Goal: Task Accomplishment & Management: Manage account settings

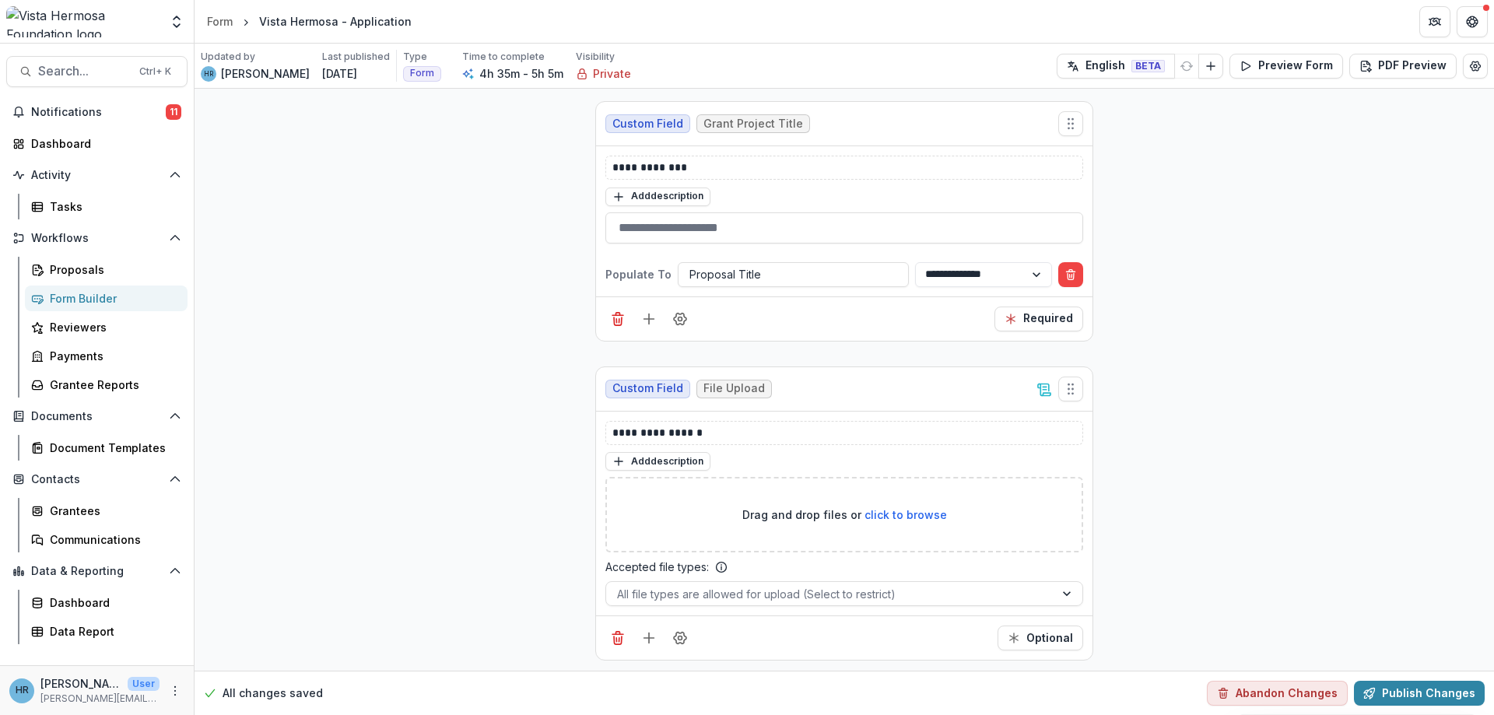
select select "**********"
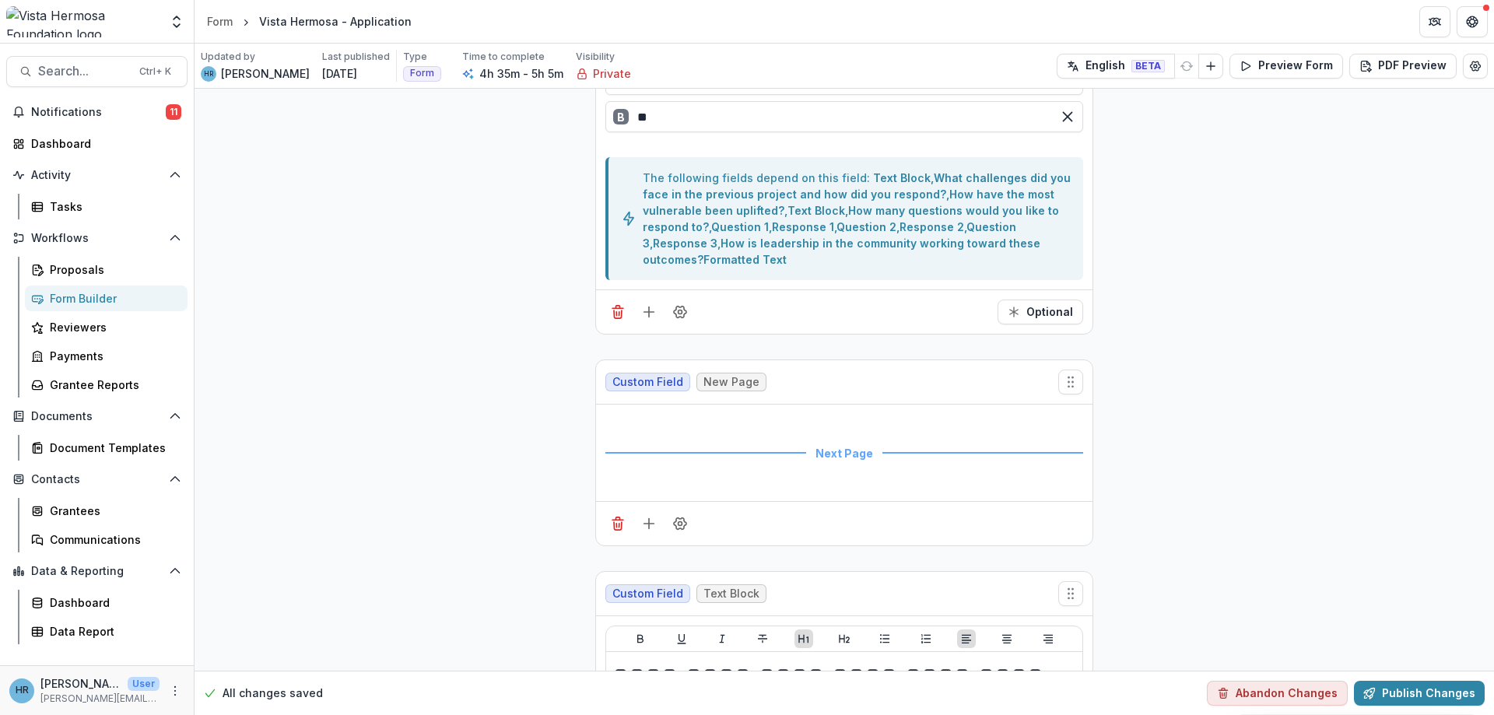
scroll to position [4388, 0]
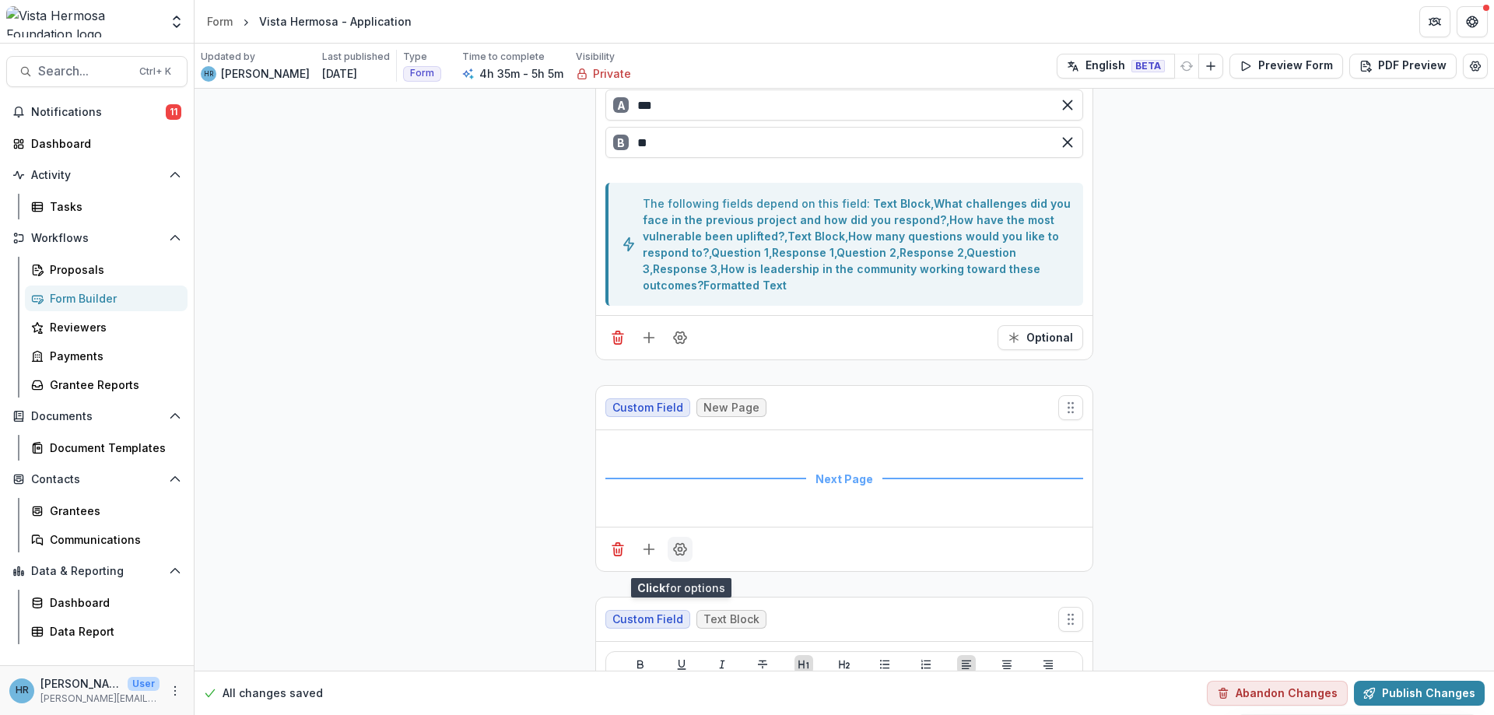
click at [679, 557] on icon "Field Settings" at bounding box center [680, 549] width 16 height 16
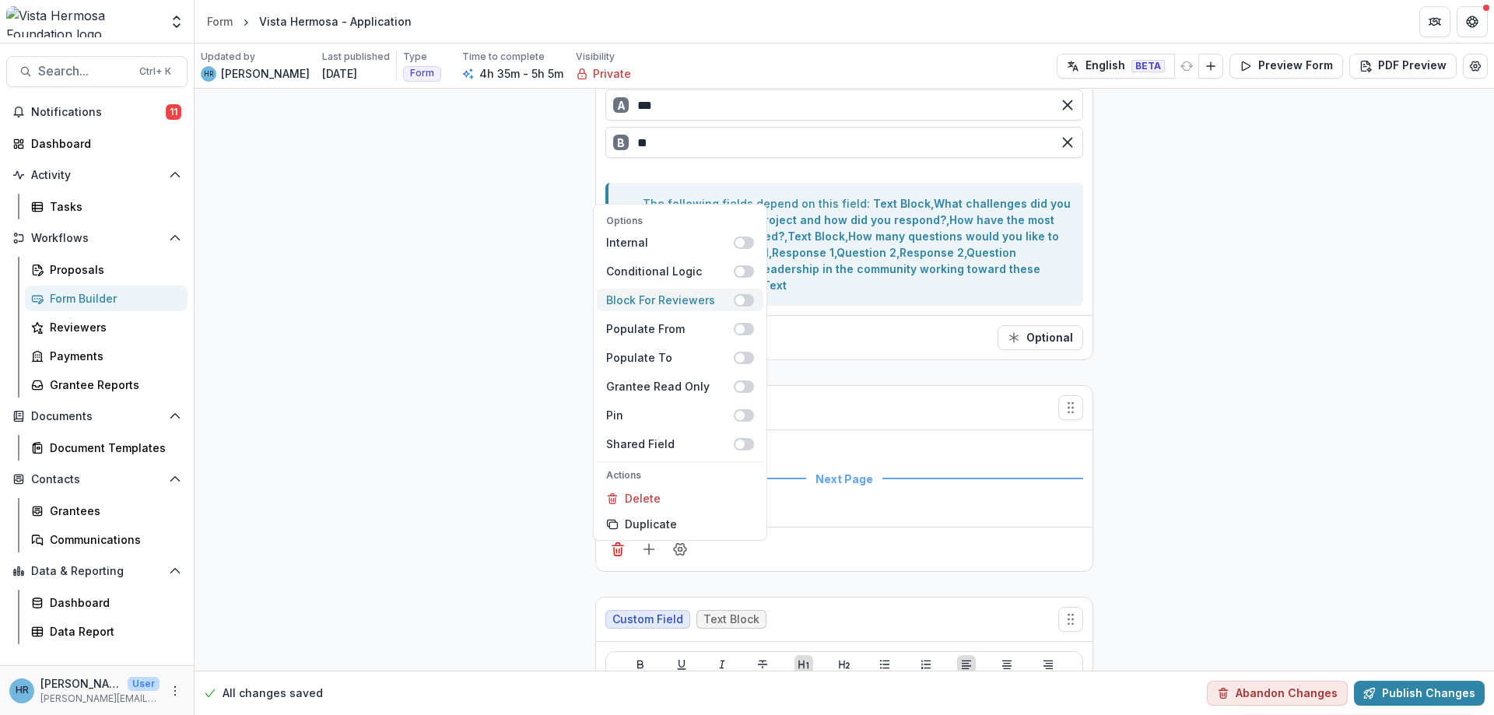
click at [744, 300] on span at bounding box center [739, 300] width 9 height 9
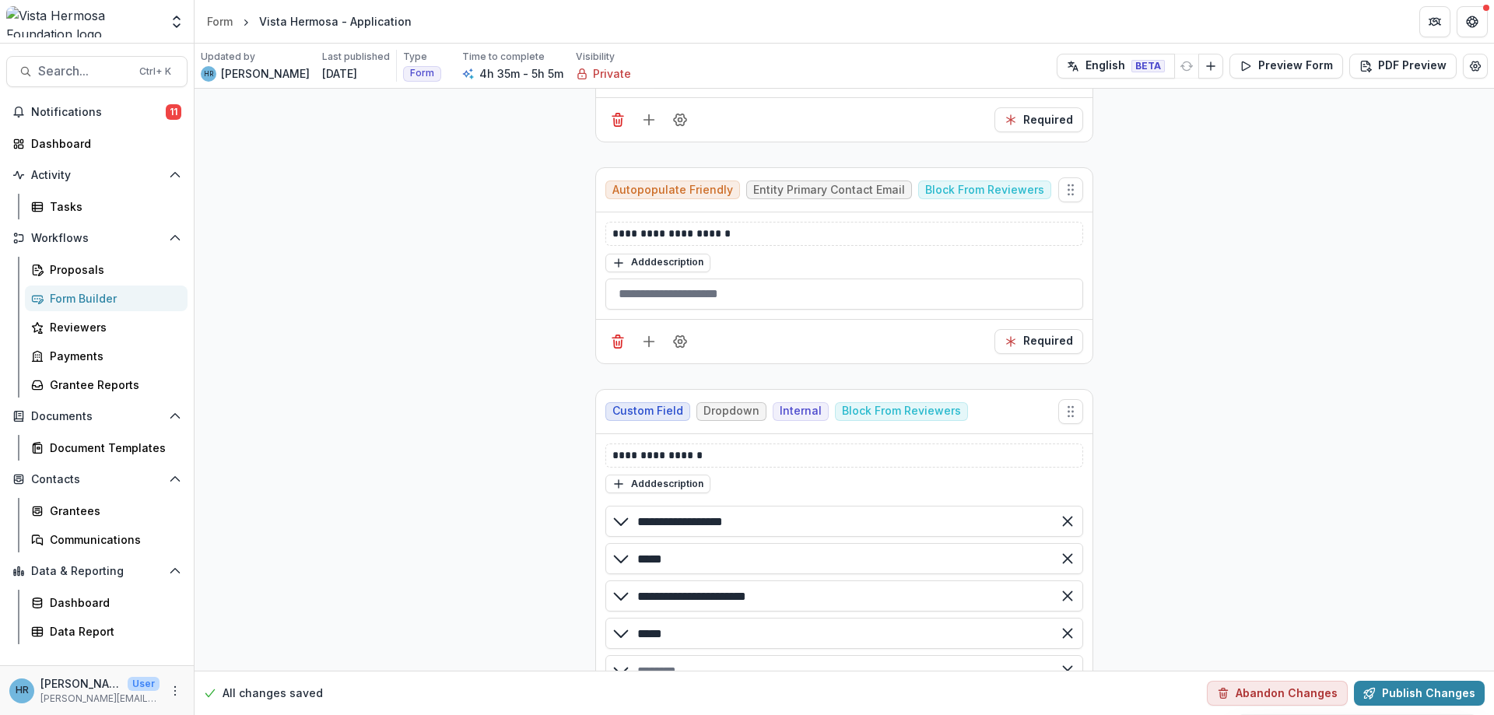
scroll to position [3734, 0]
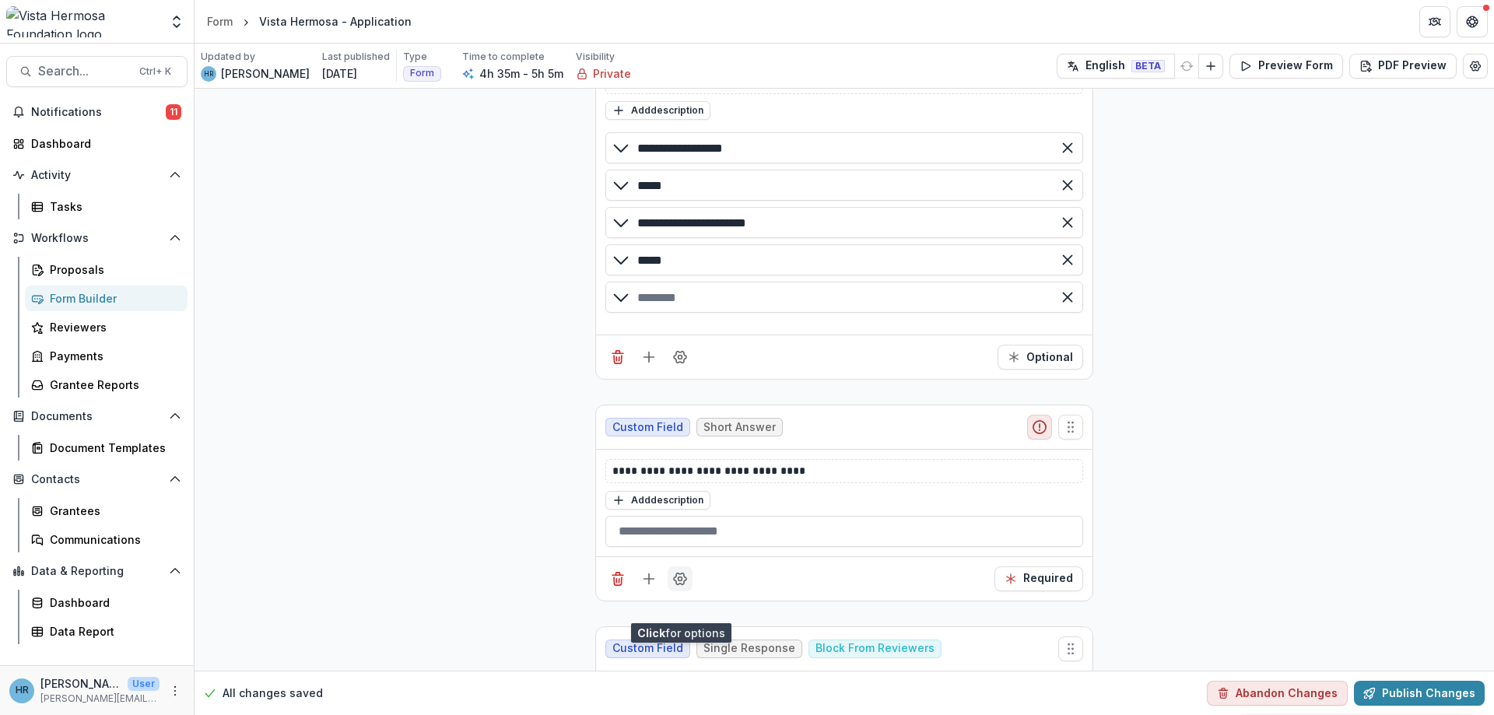
click at [678, 587] on icon "Field Settings" at bounding box center [680, 579] width 16 height 16
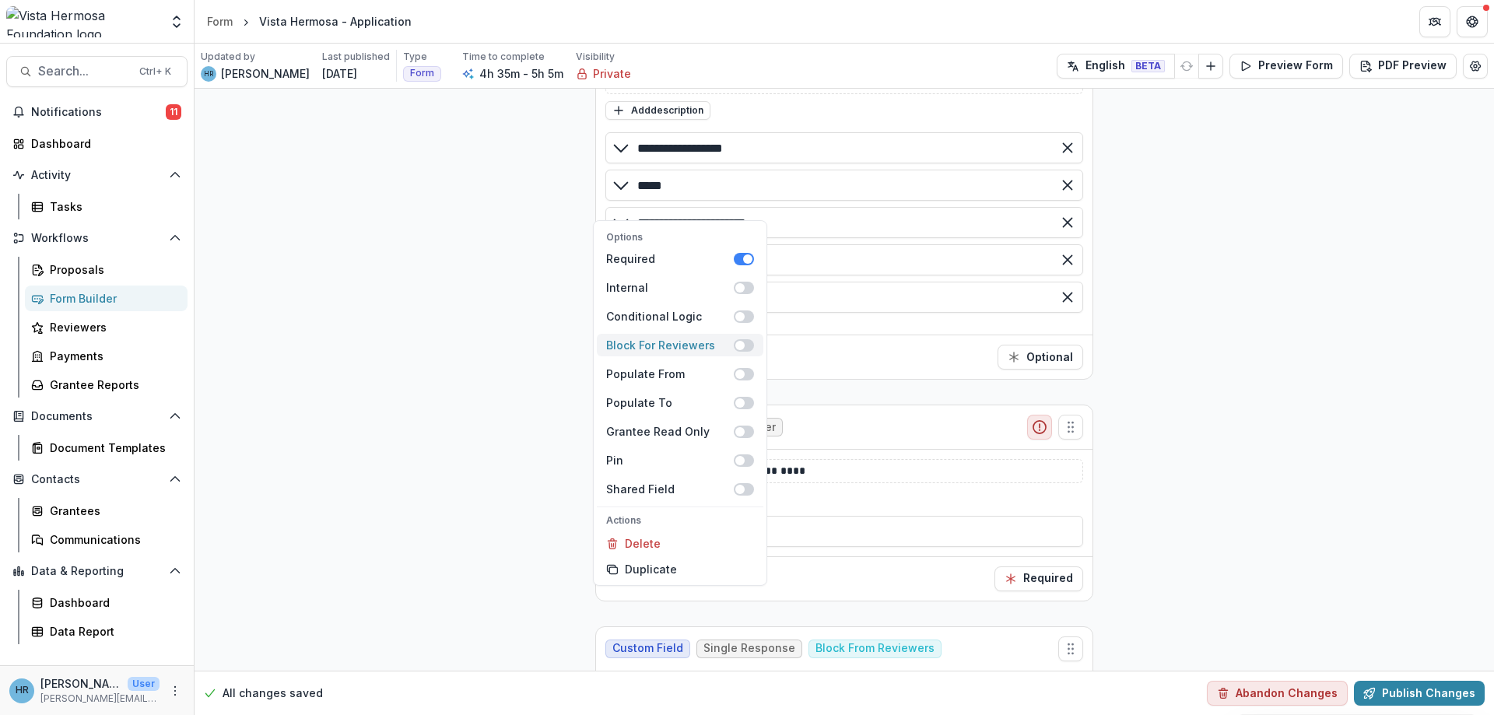
click at [740, 345] on span at bounding box center [739, 345] width 9 height 9
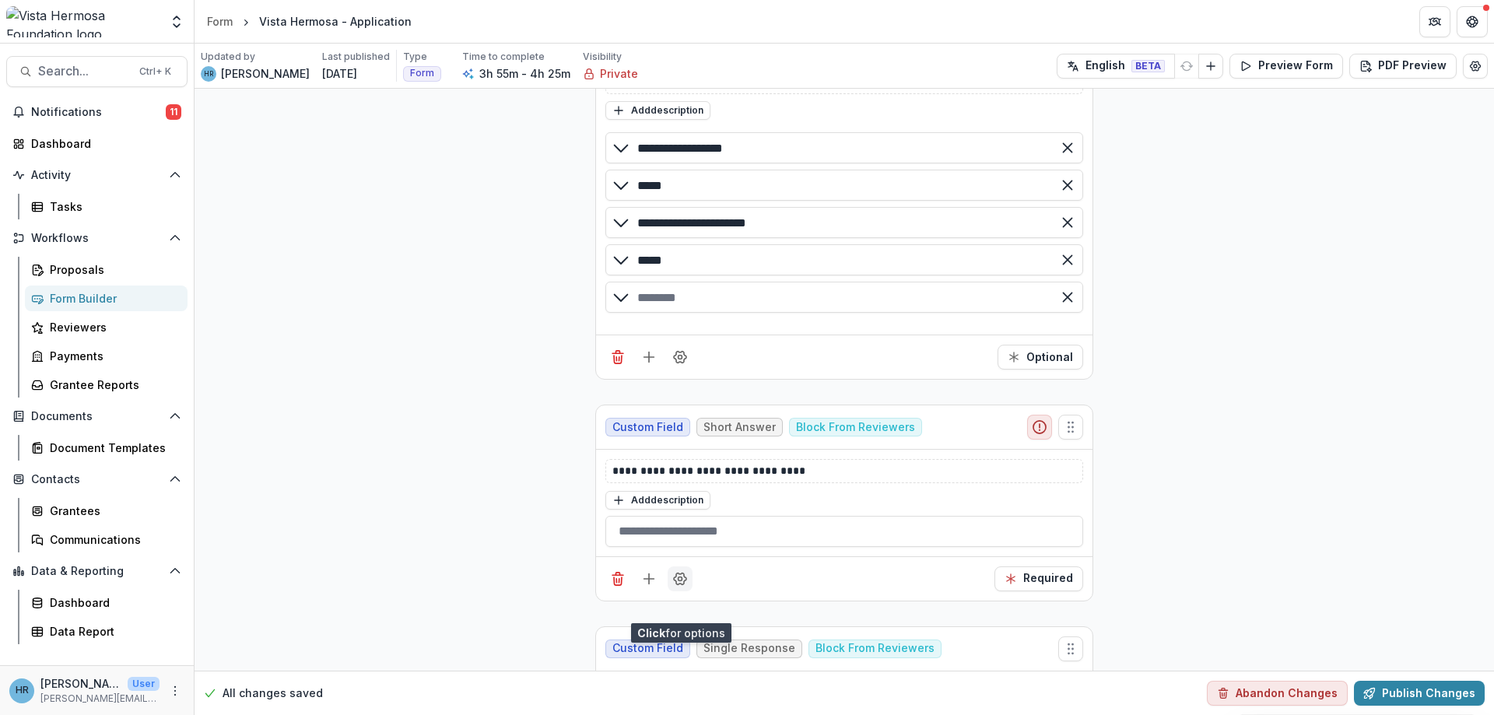
click at [685, 587] on icon "Field Settings" at bounding box center [680, 579] width 16 height 16
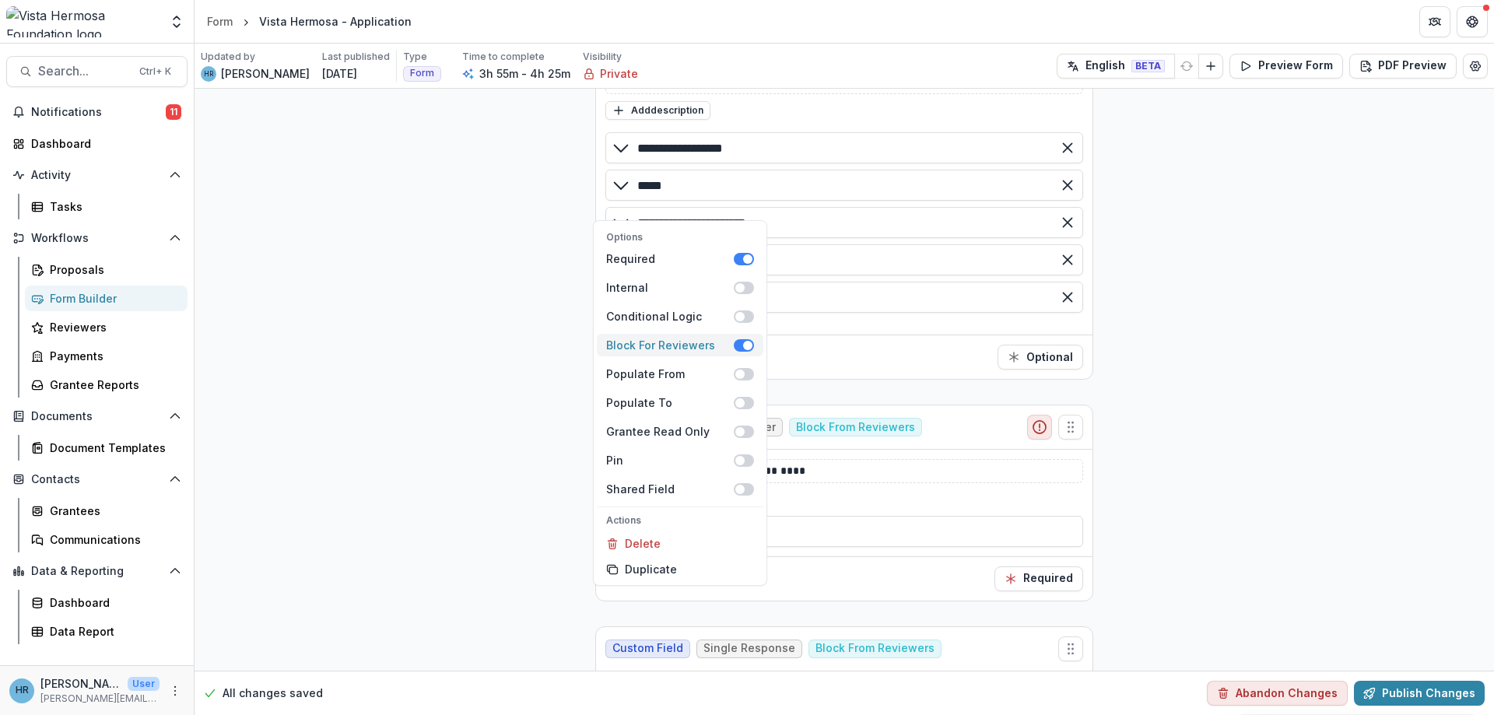
click at [745, 348] on span at bounding box center [747, 345] width 9 height 9
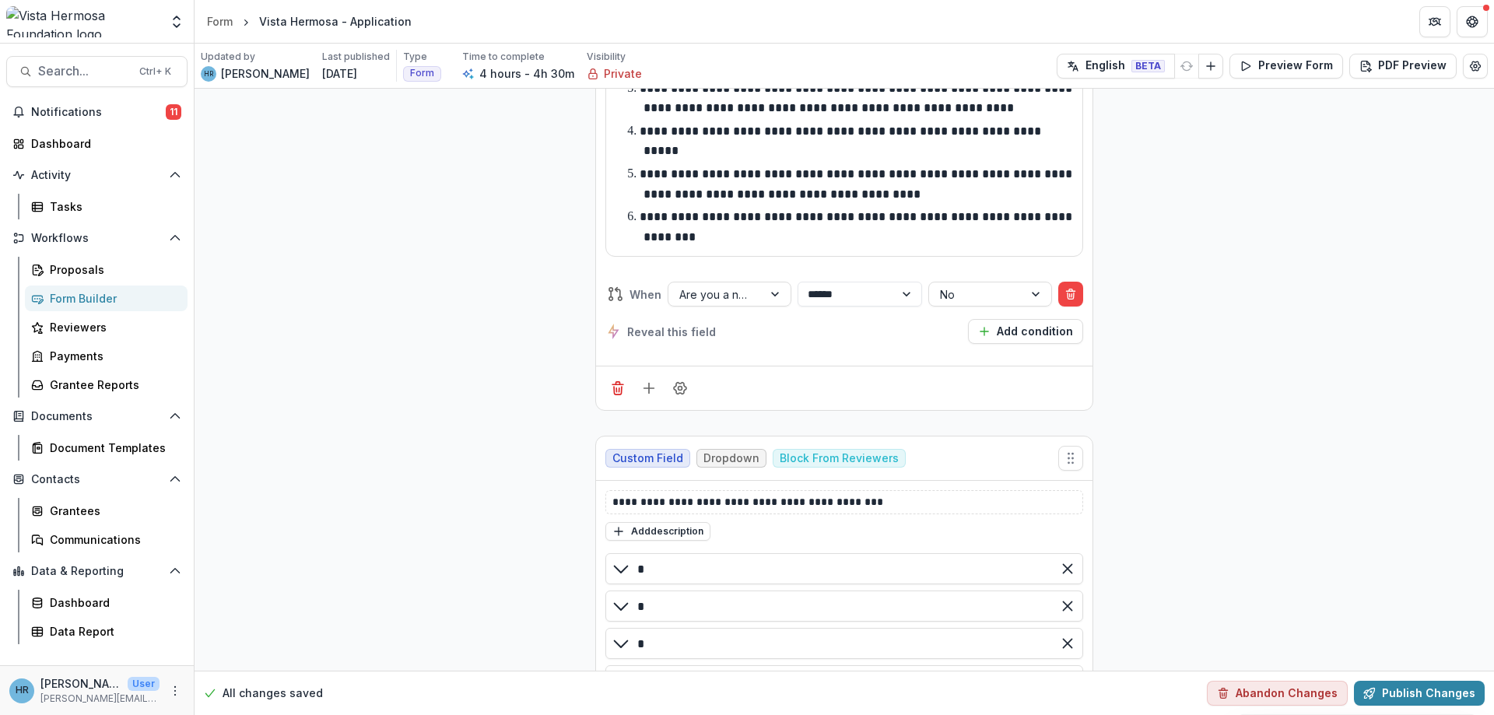
scroll to position [6908, 0]
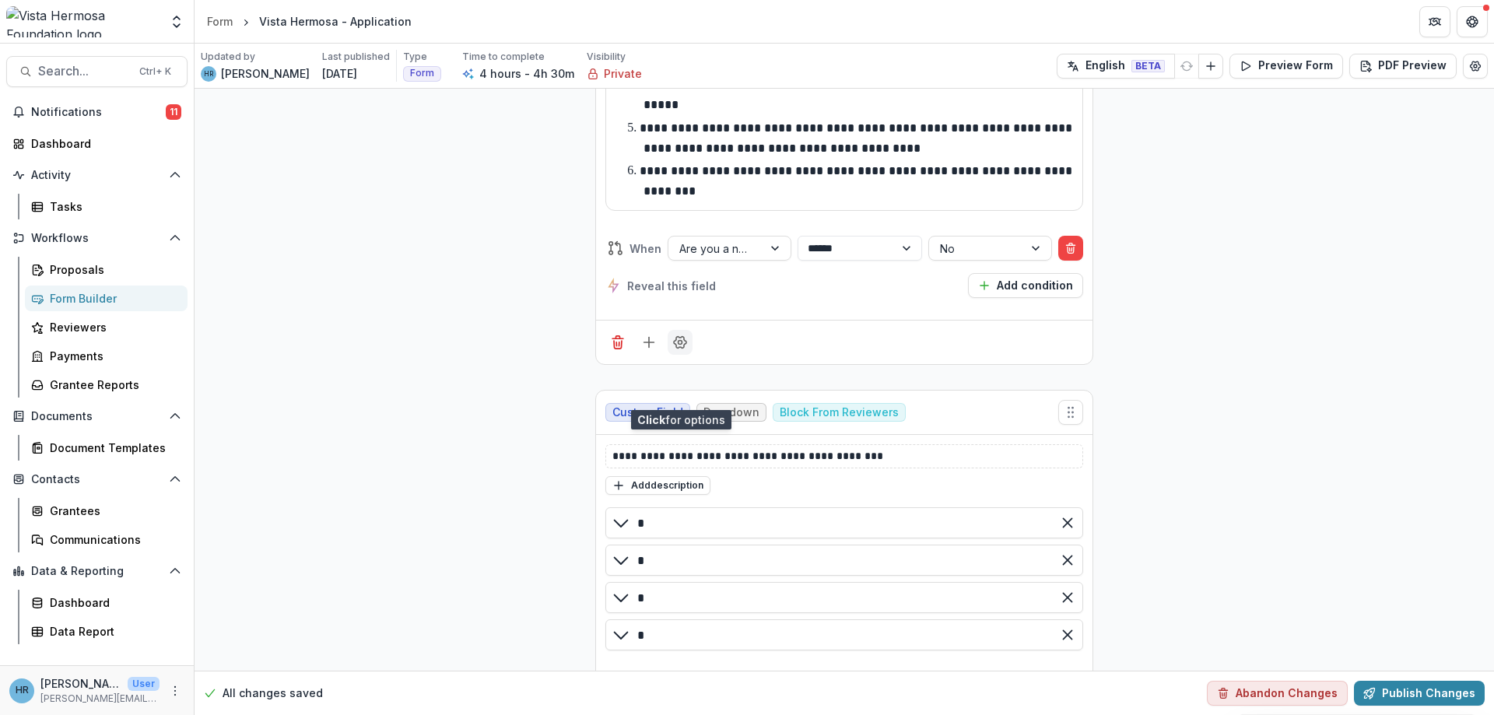
click at [678, 350] on icon "Field Settings" at bounding box center [680, 343] width 16 height 16
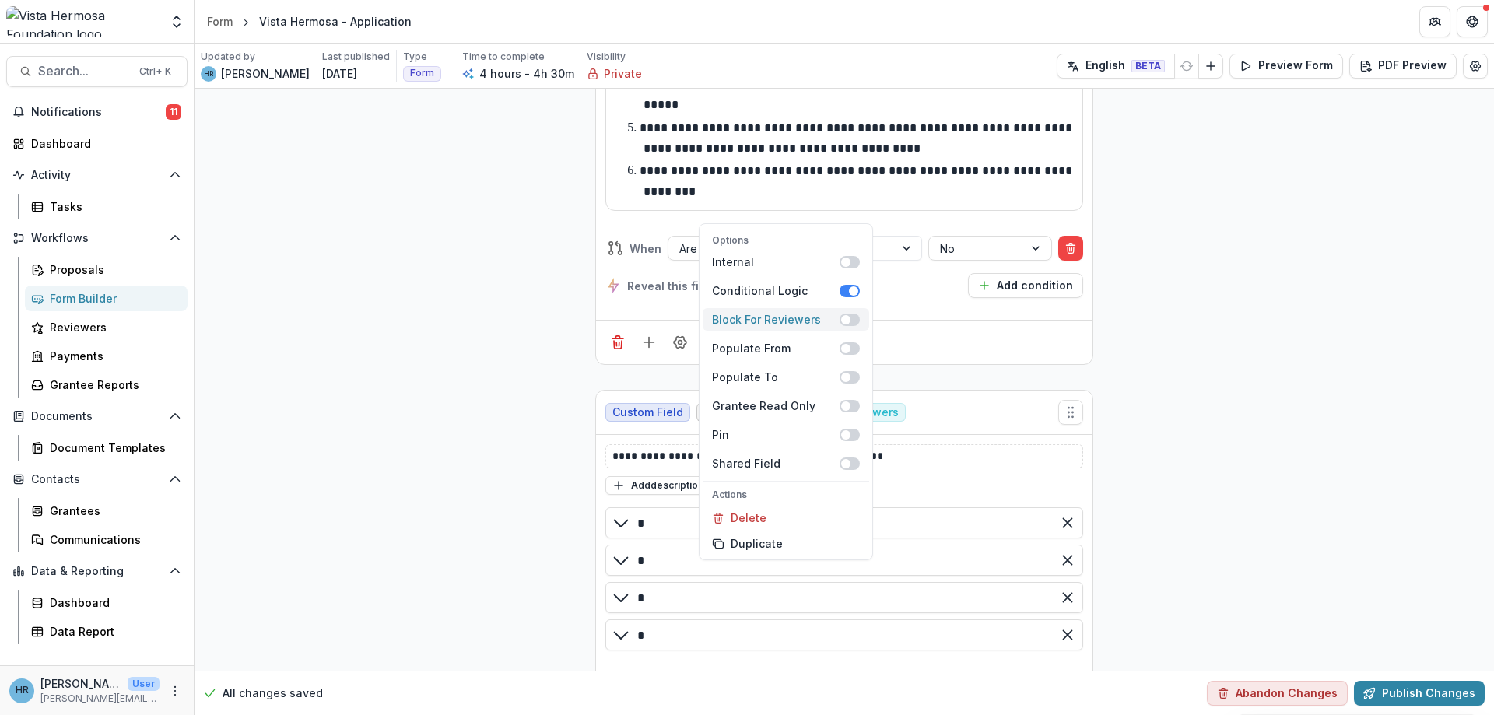
click at [843, 314] on span at bounding box center [849, 320] width 20 height 12
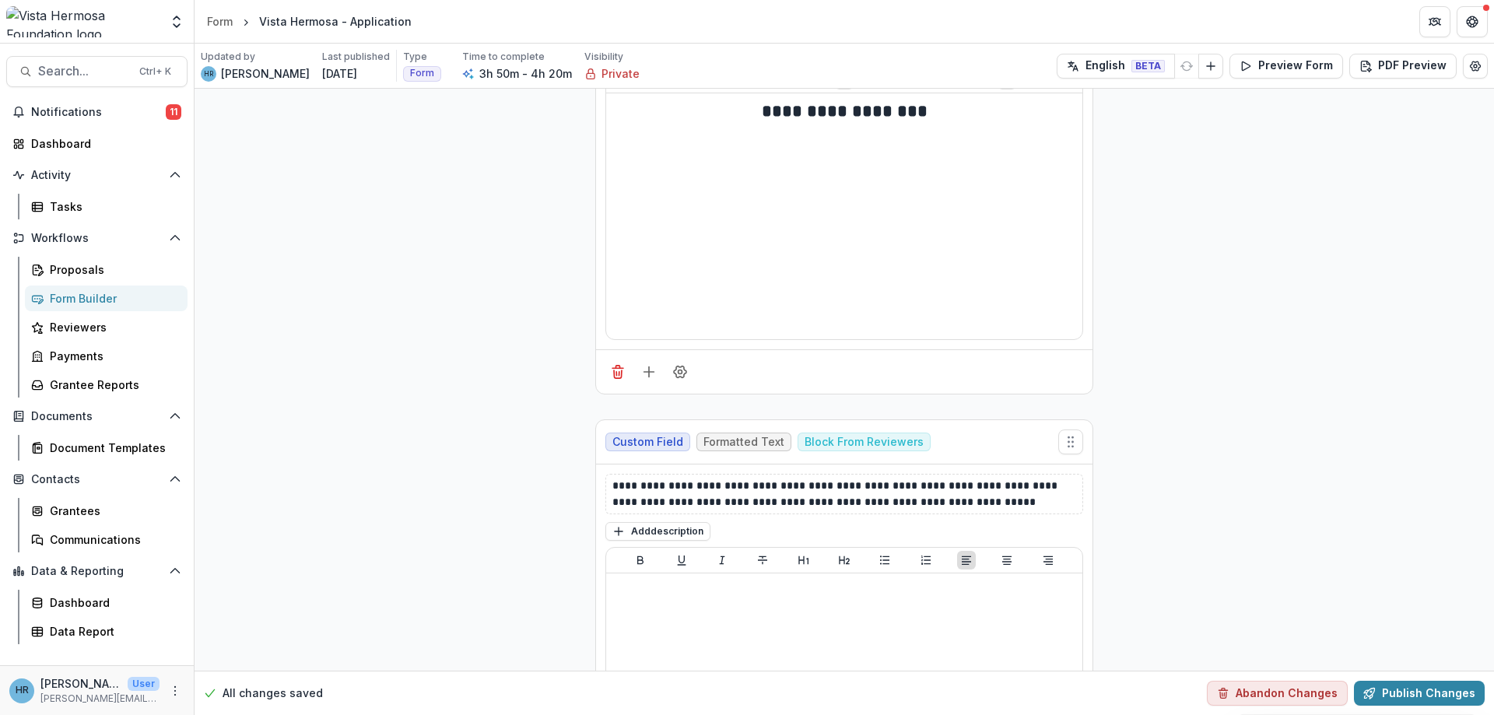
scroll to position [15870, 0]
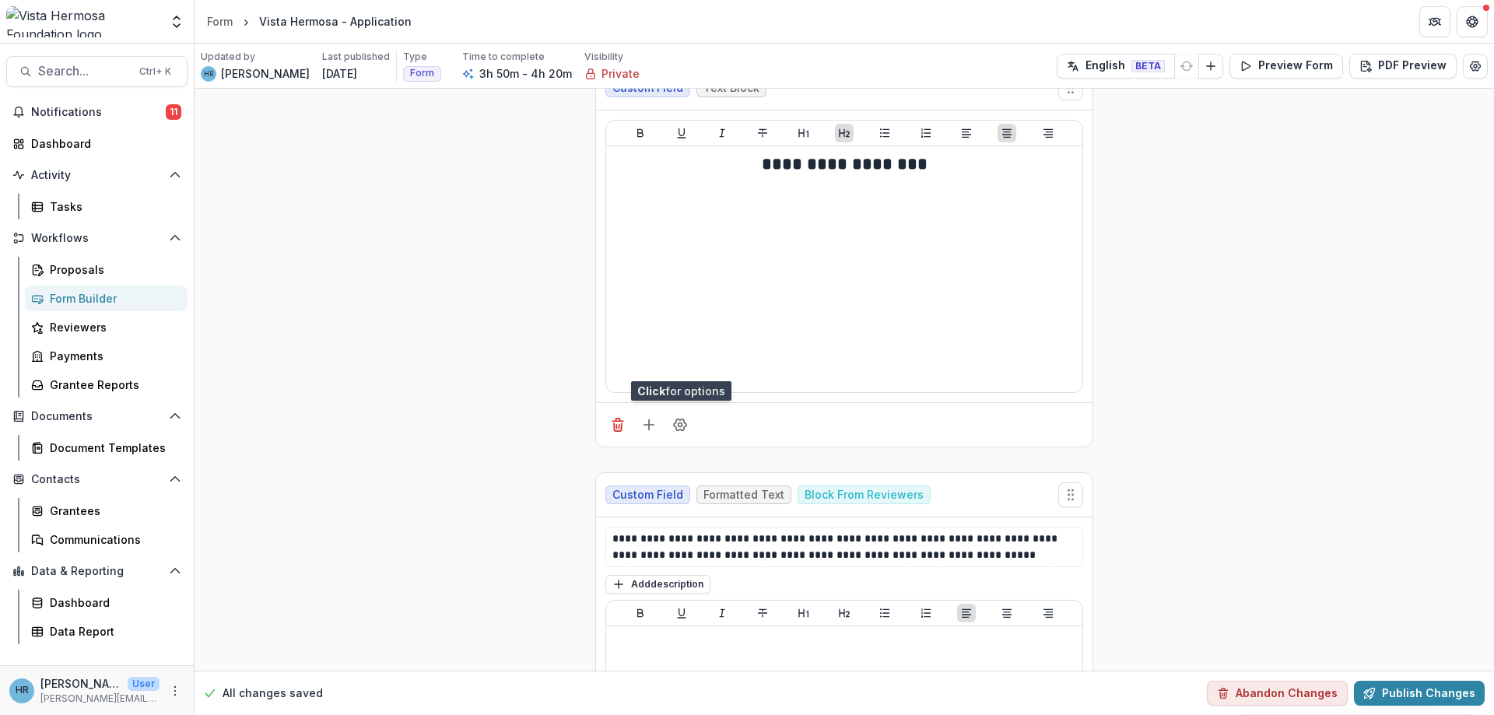
click at [685, 26] on icon "Field Settings" at bounding box center [680, 18] width 16 height 16
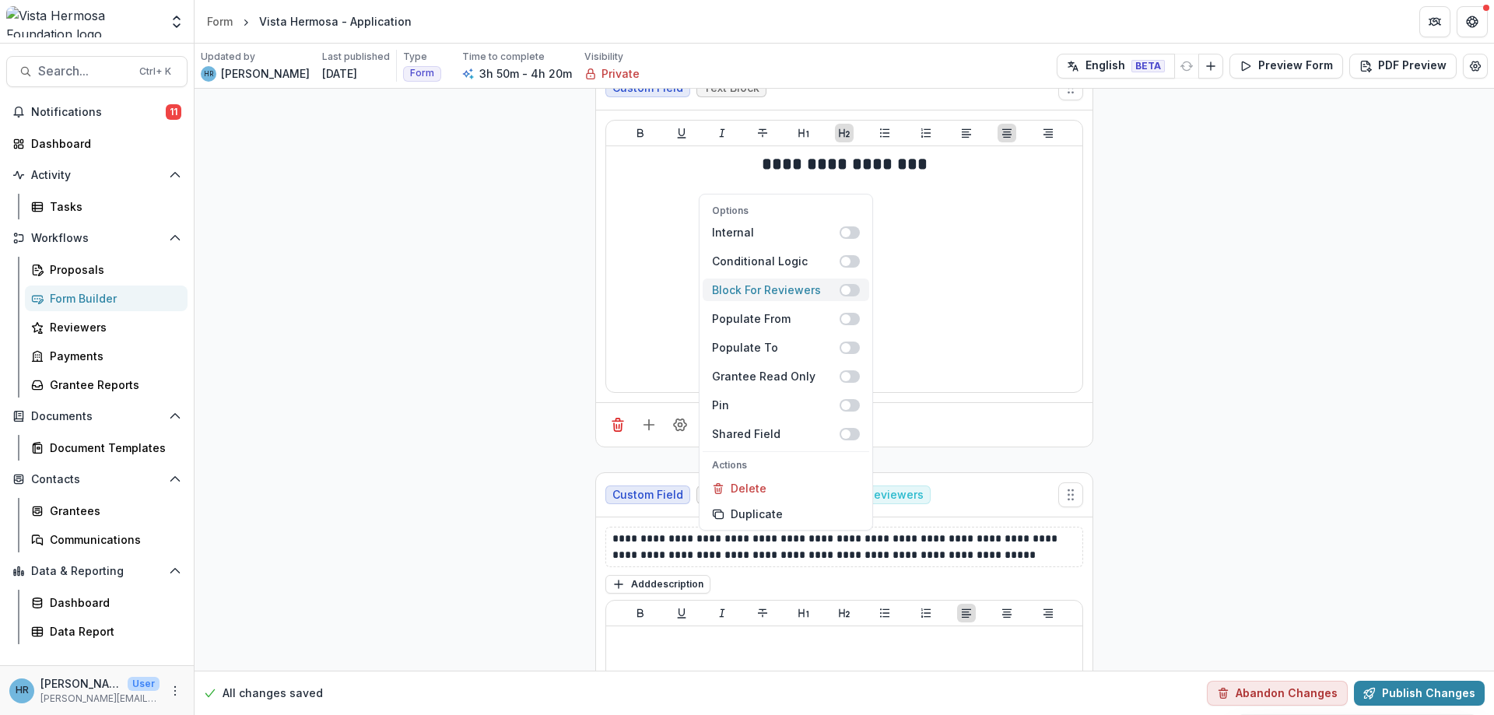
click at [840, 295] on label at bounding box center [849, 290] width 20 height 12
click at [848, 292] on span at bounding box center [845, 290] width 9 height 9
click at [850, 289] on span at bounding box center [845, 290] width 9 height 9
click at [846, 293] on span at bounding box center [849, 290] width 20 height 12
click at [843, 292] on span at bounding box center [845, 290] width 9 height 9
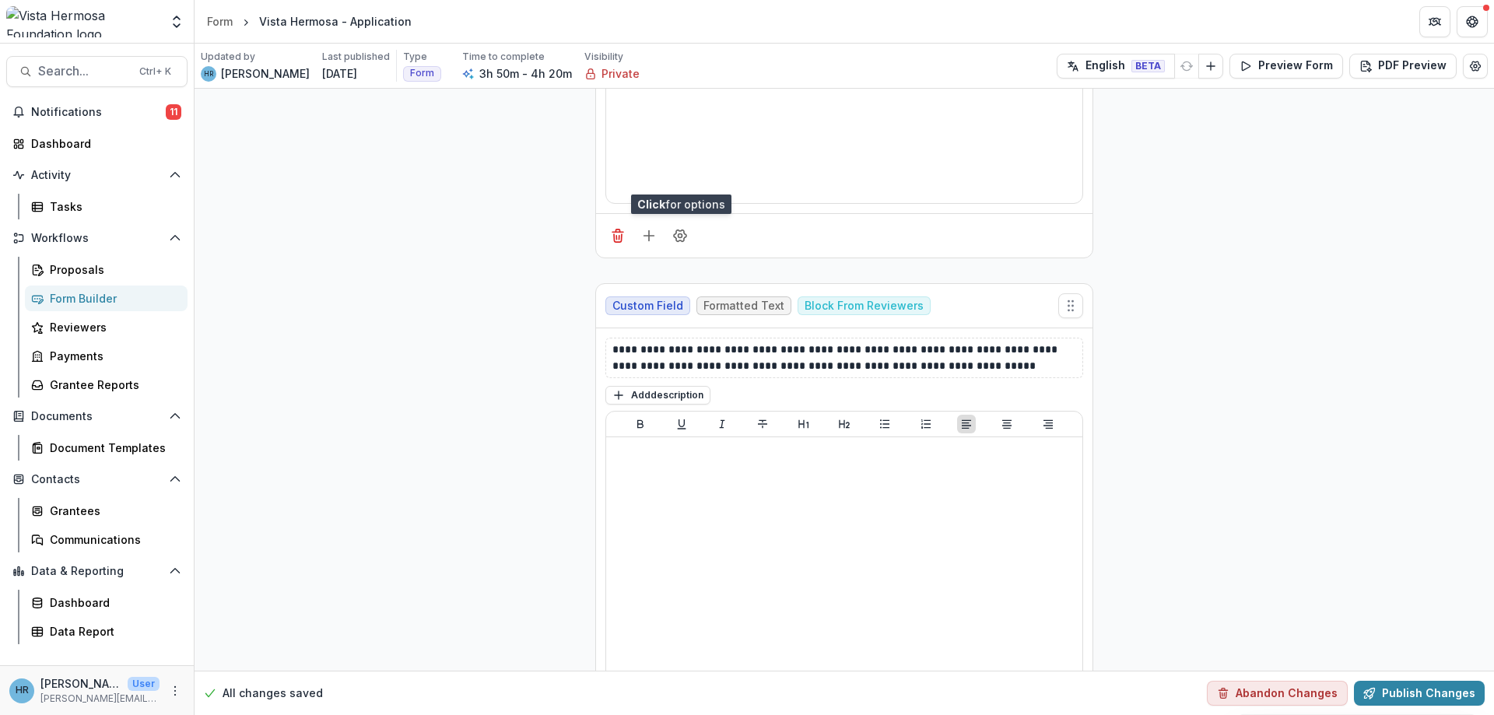
scroll to position [16057, 0]
click at [686, 244] on icon "Field Settings" at bounding box center [680, 239] width 12 height 12
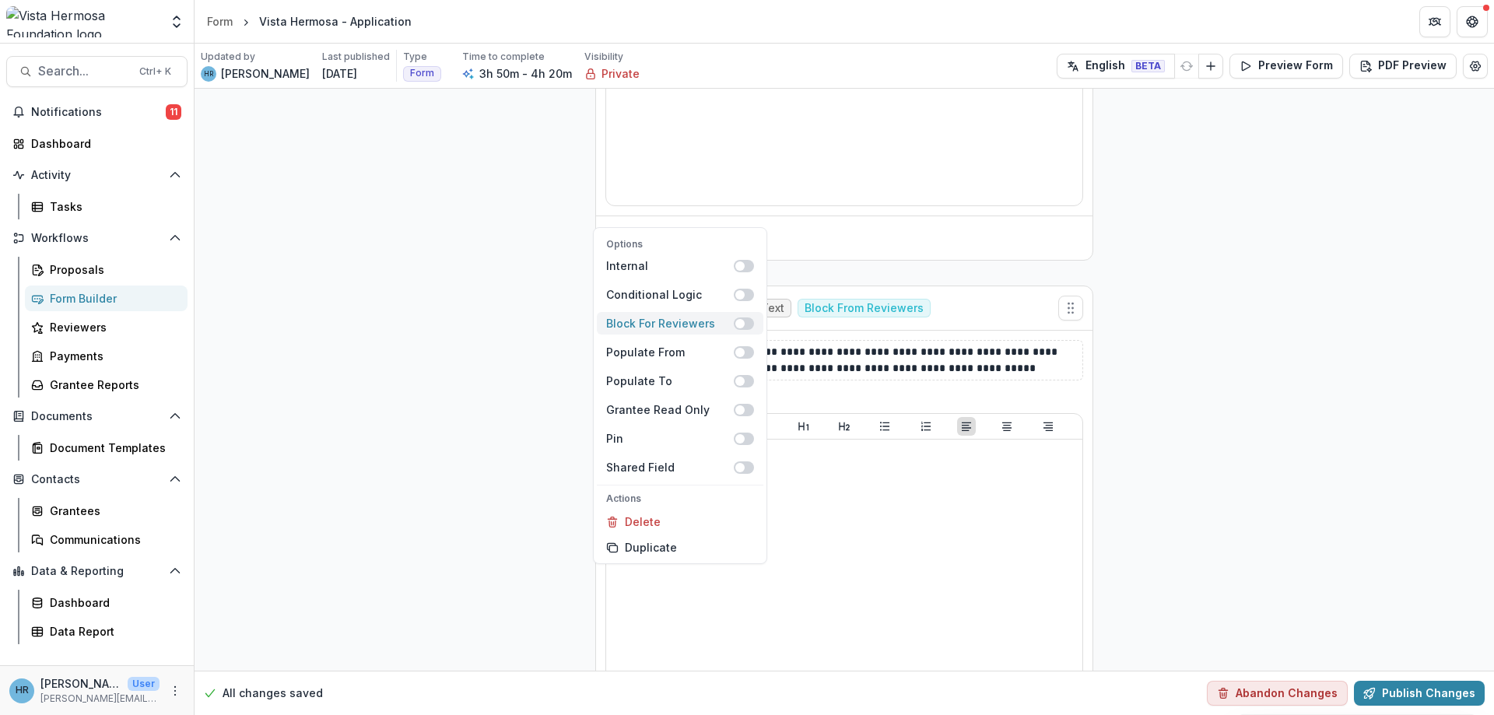
click at [741, 328] on span at bounding box center [739, 323] width 9 height 9
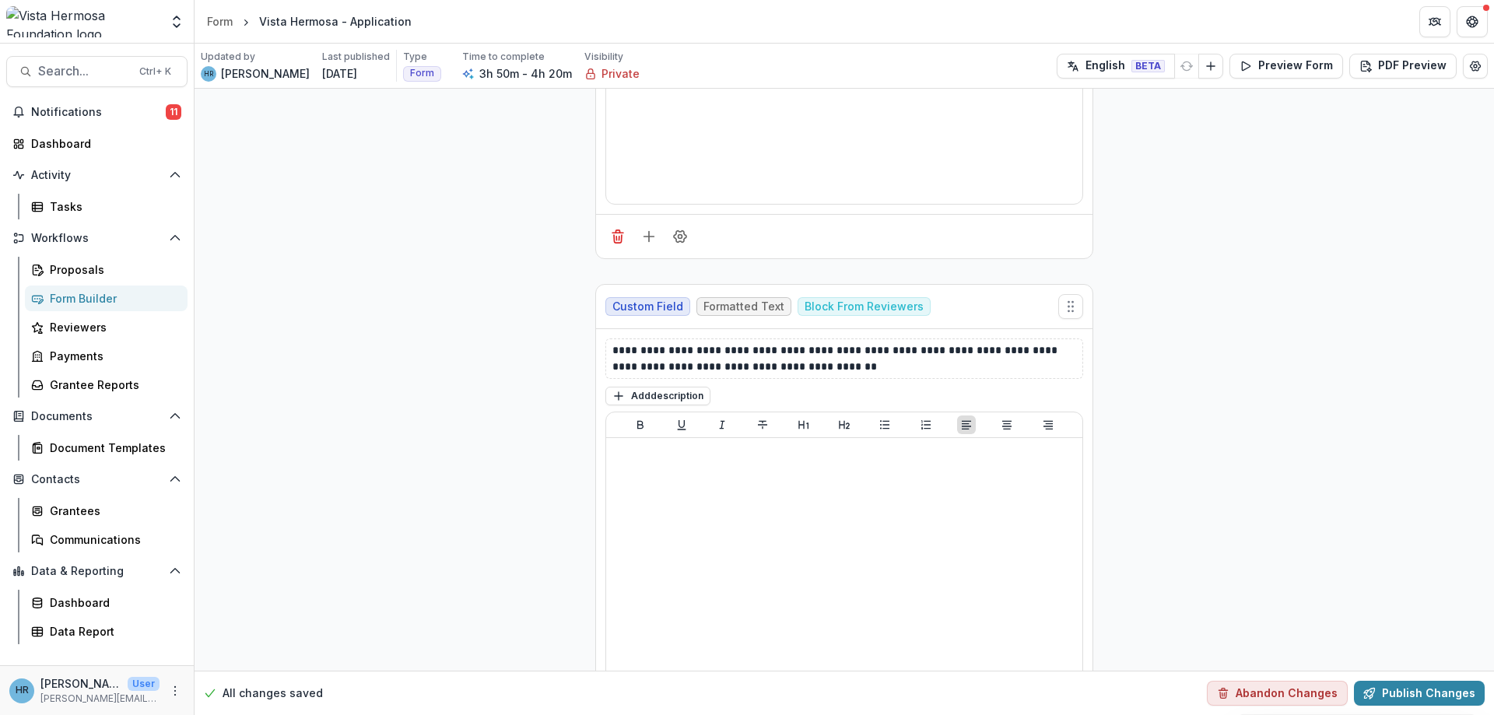
scroll to position [17830, 0]
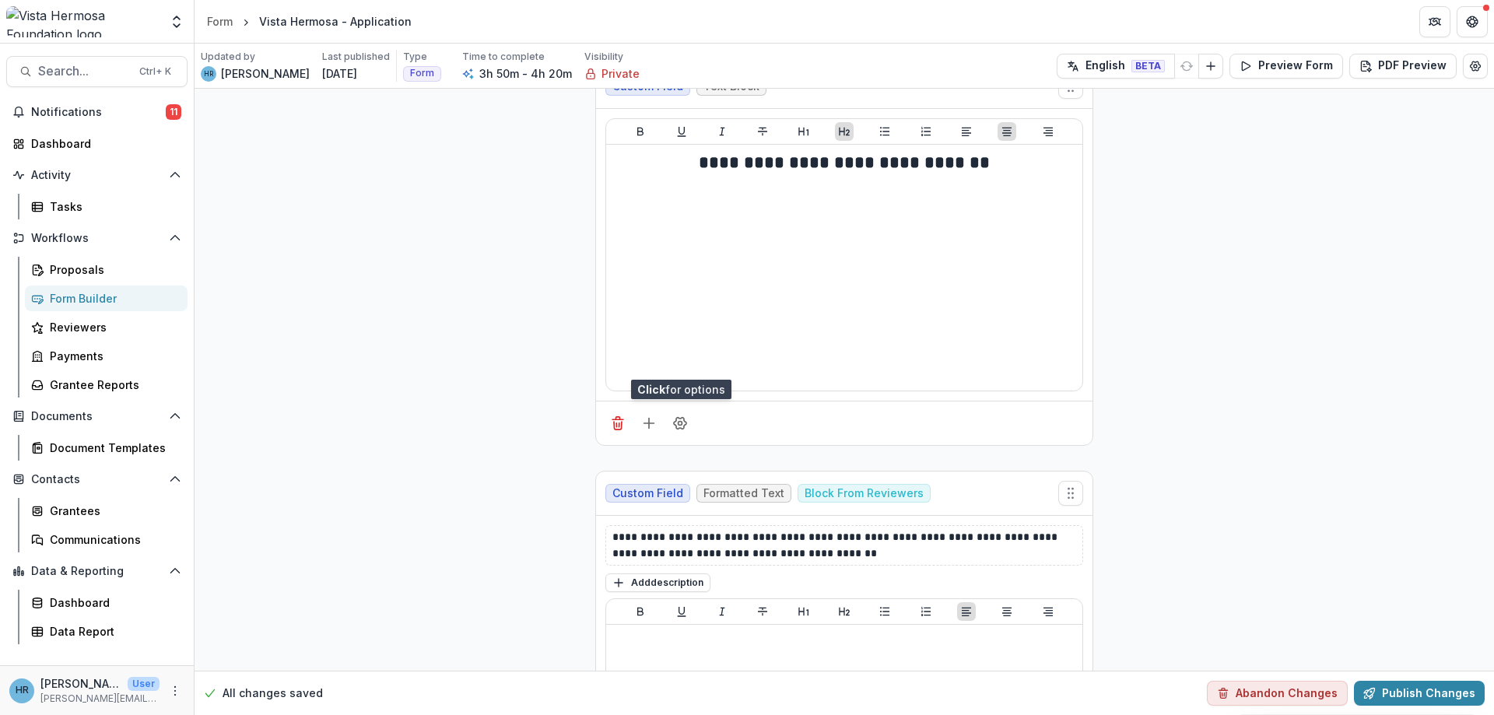
click at [685, 24] on icon "Field Settings" at bounding box center [680, 17] width 16 height 16
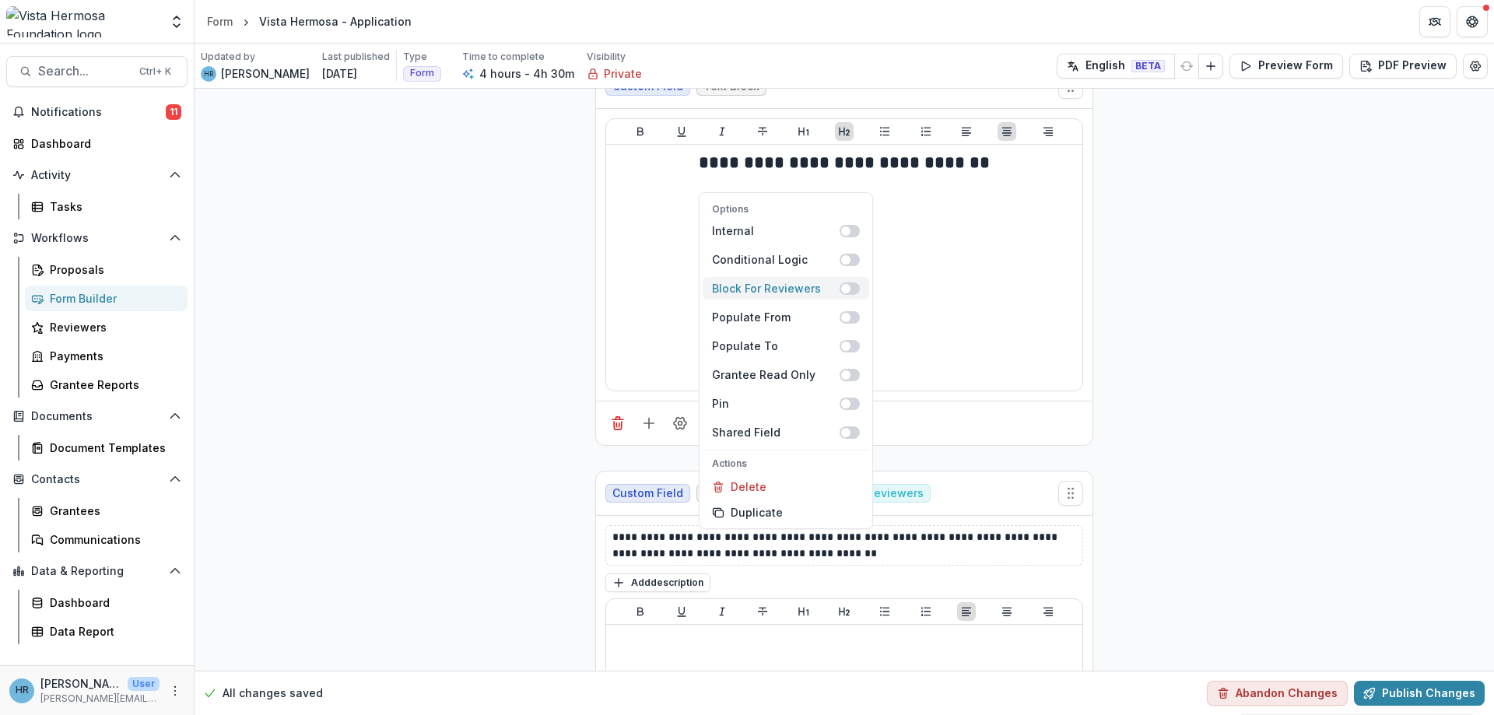
click at [846, 290] on span at bounding box center [845, 288] width 9 height 9
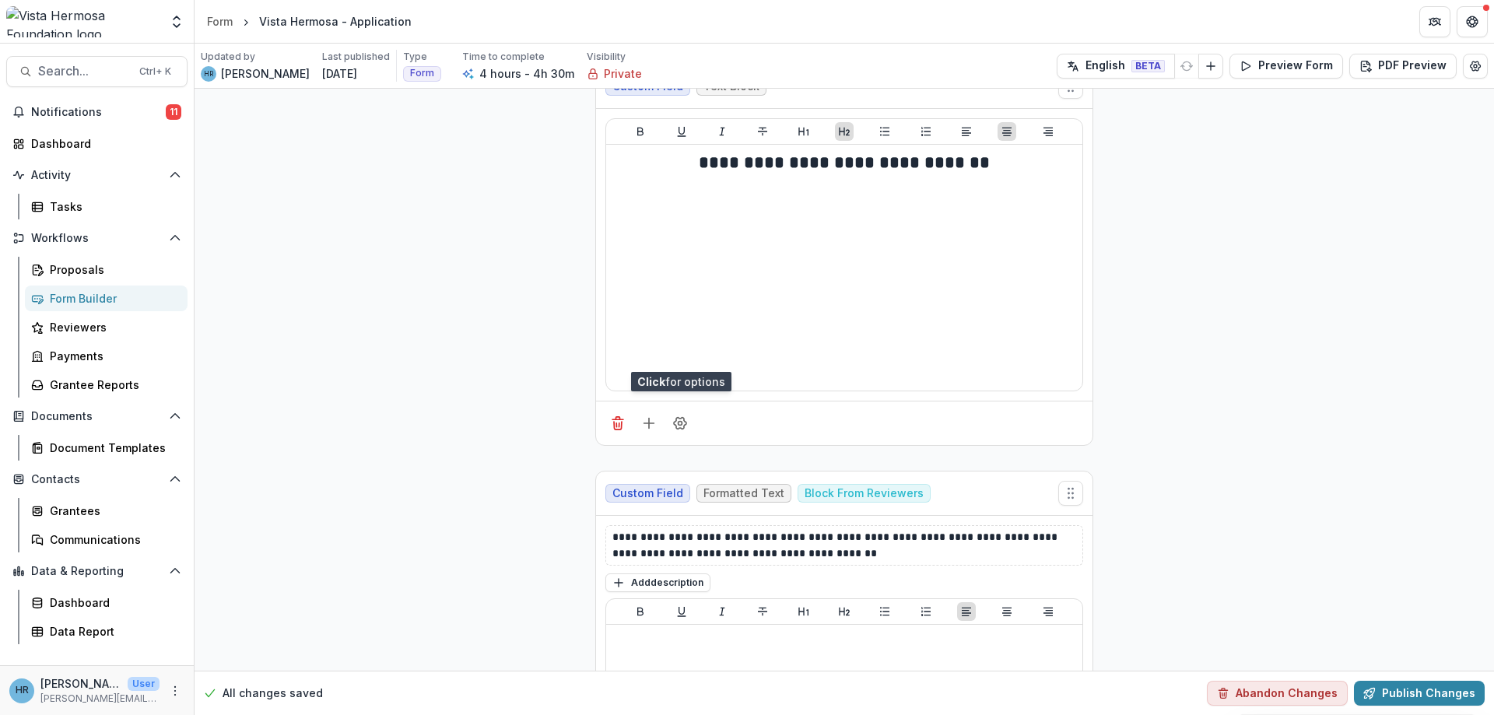
scroll to position [18204, 0]
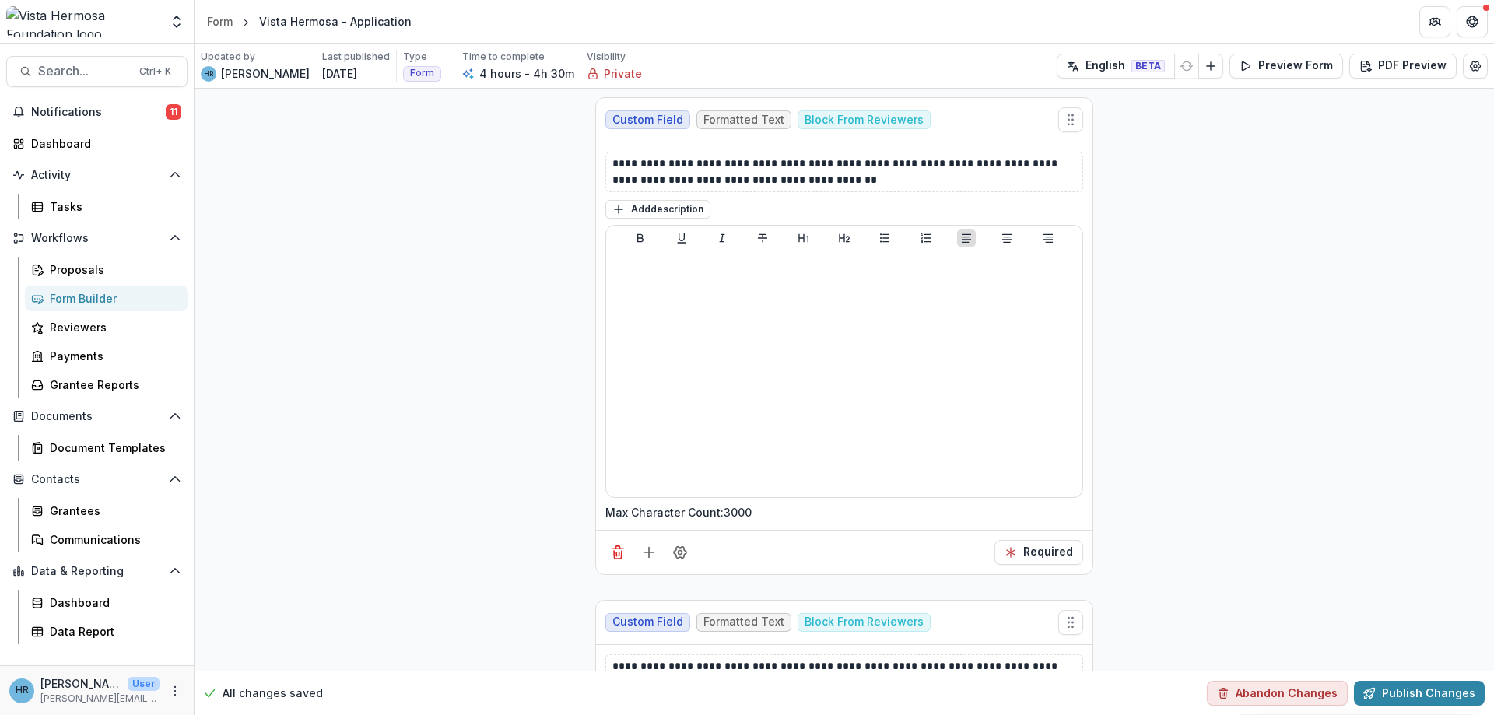
click at [683, 58] on icon "Field Settings" at bounding box center [680, 50] width 16 height 16
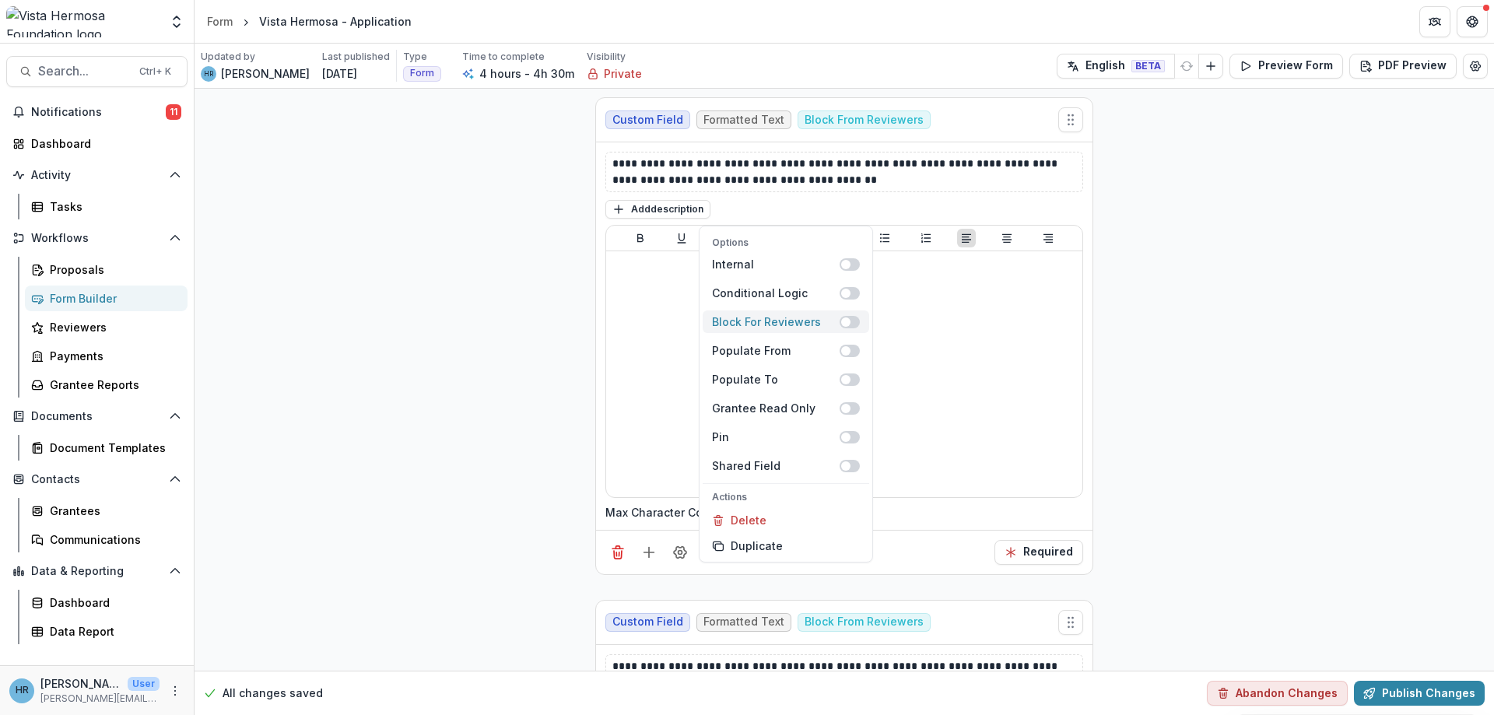
click at [846, 322] on span at bounding box center [845, 321] width 9 height 9
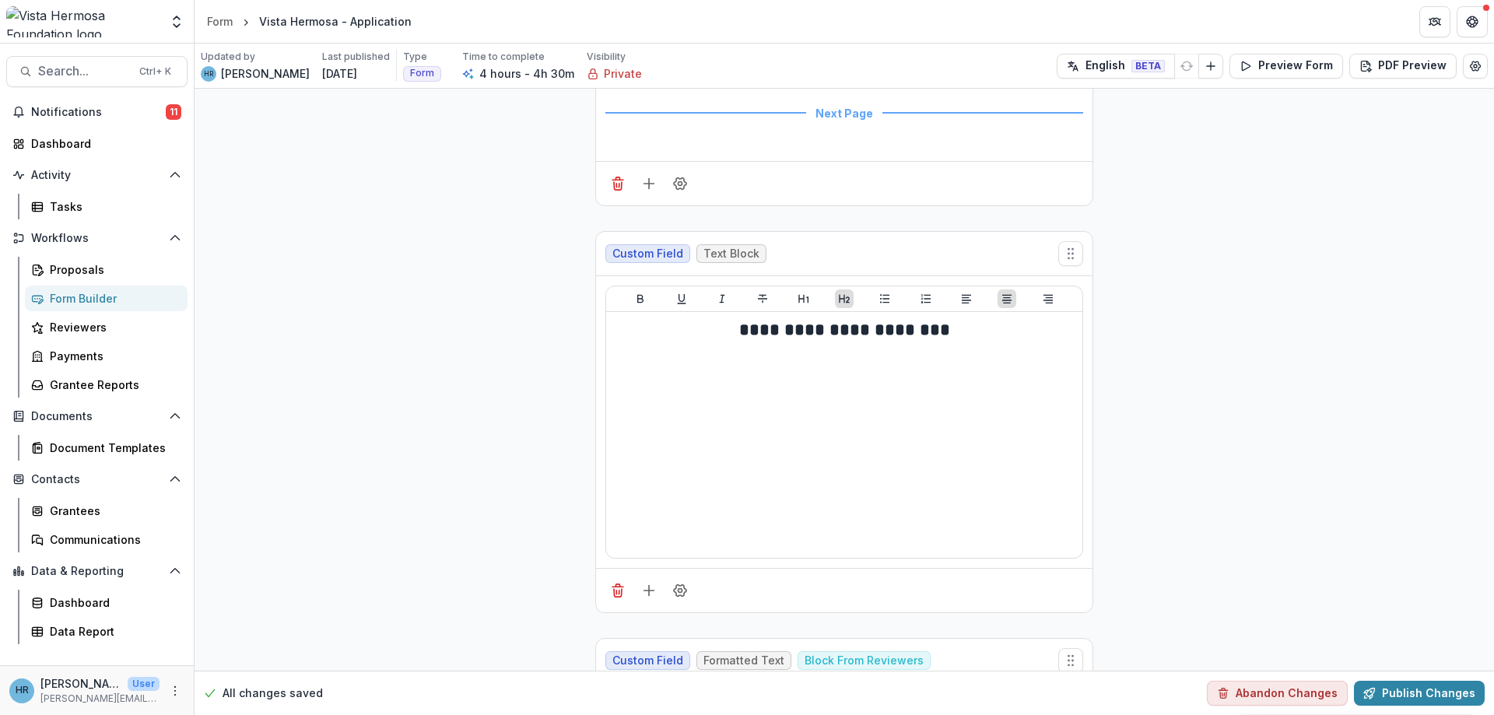
scroll to position [22920, 0]
click at [681, 193] on icon "Field Settings" at bounding box center [680, 185] width 16 height 16
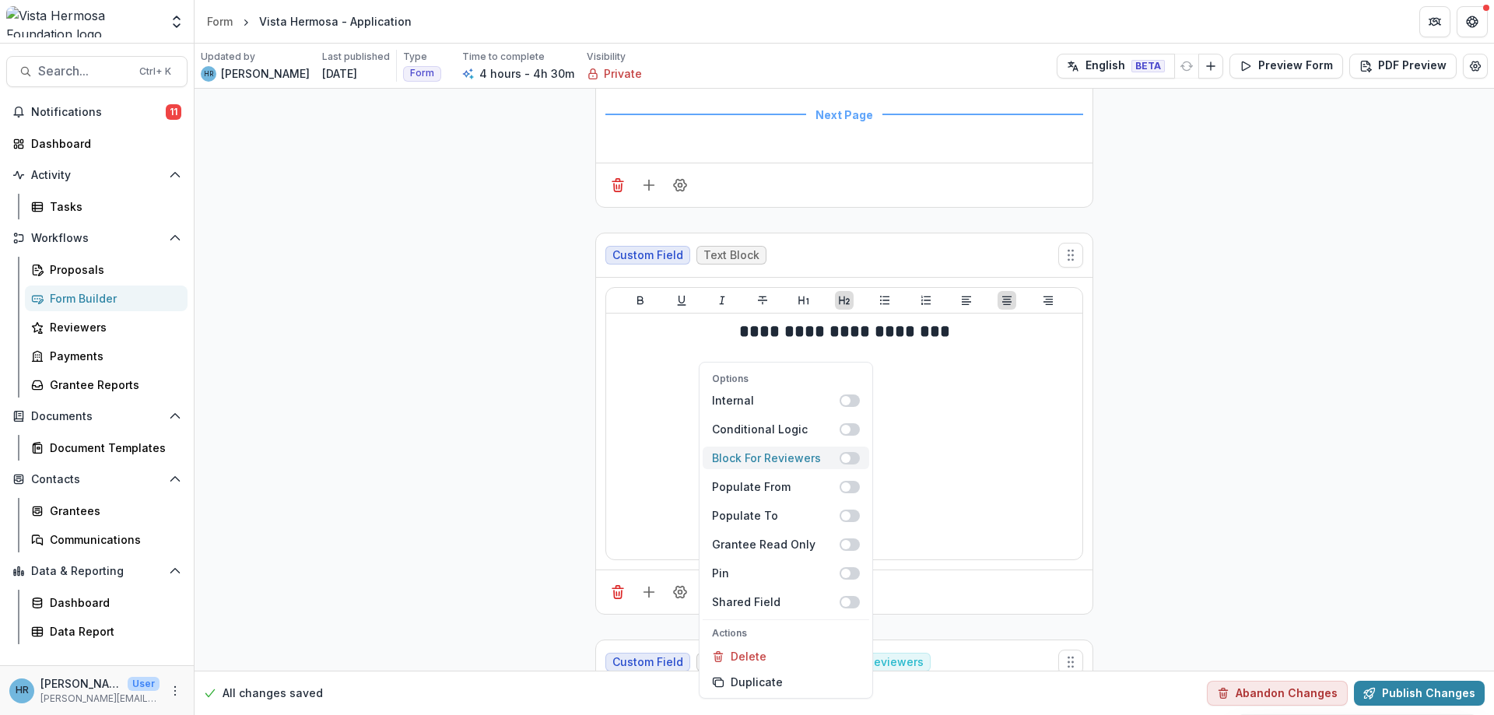
click at [845, 458] on span at bounding box center [845, 458] width 9 height 9
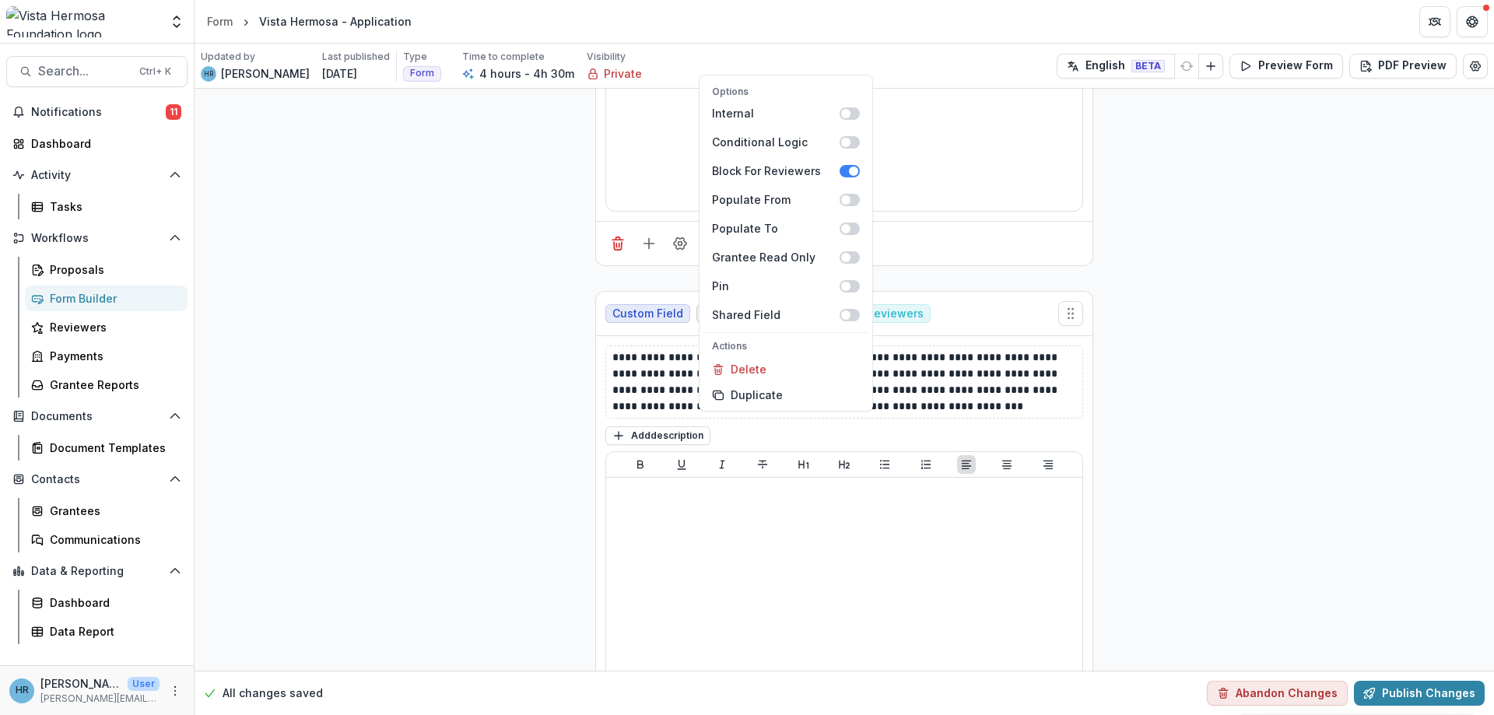
scroll to position [23294, 0]
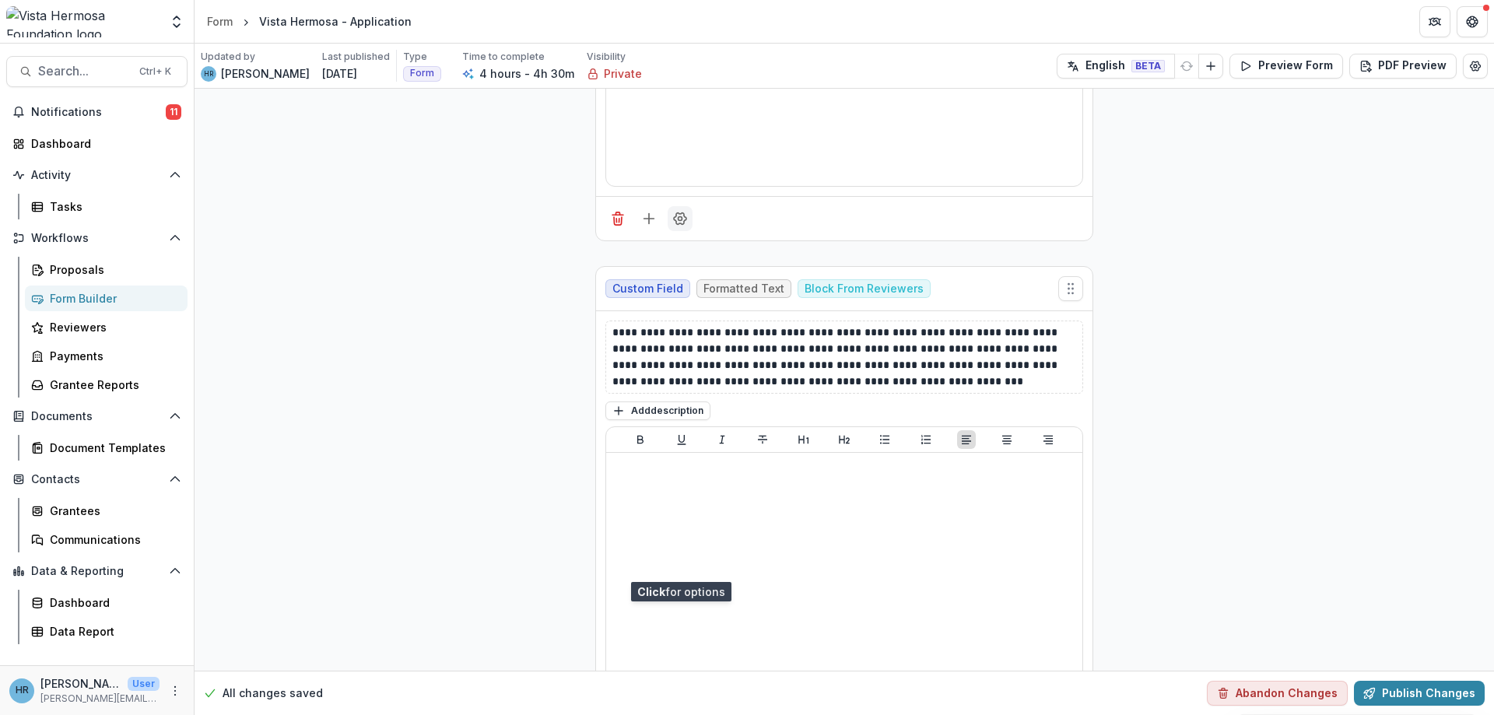
click at [678, 225] on icon "Field Settings" at bounding box center [680, 219] width 12 height 12
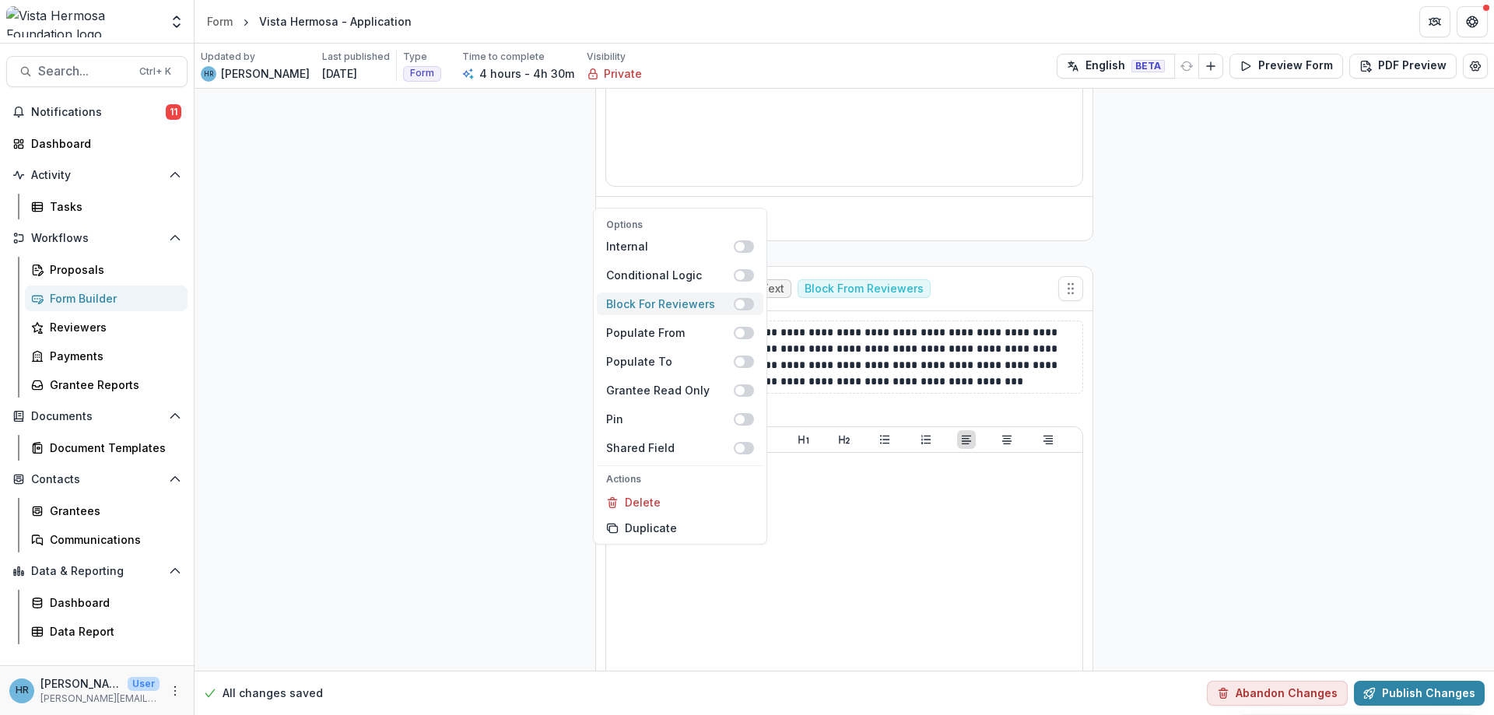
click at [745, 307] on span at bounding box center [744, 304] width 20 height 12
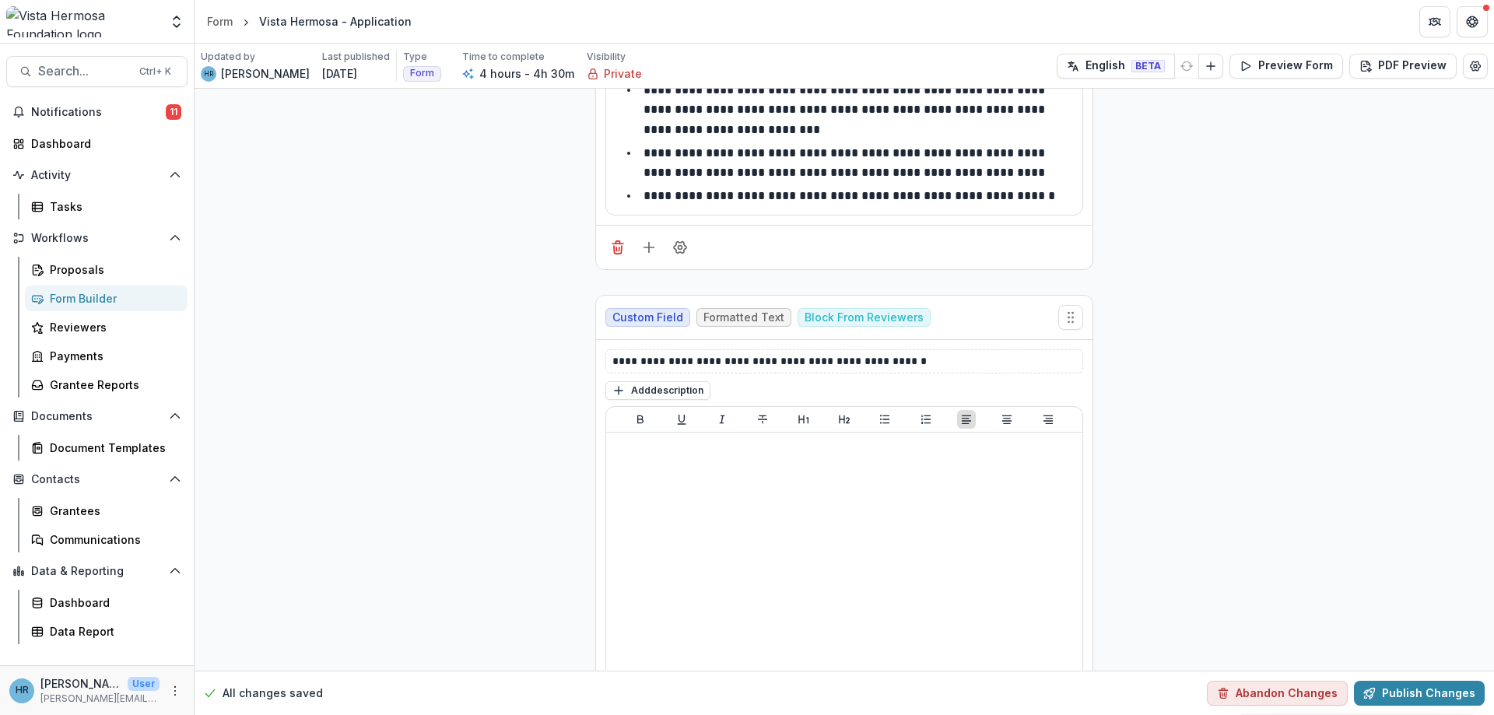
scroll to position [24881, 0]
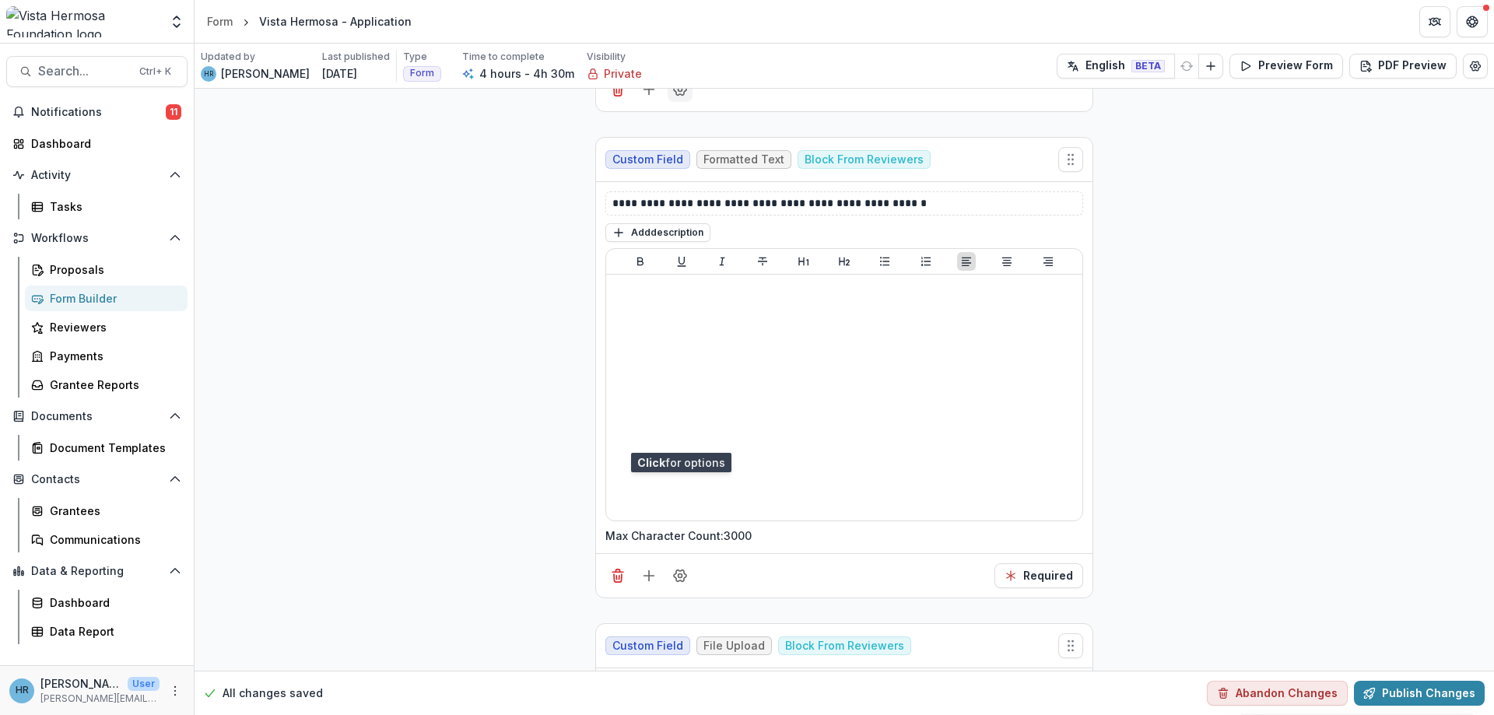
click at [680, 97] on icon "Field Settings" at bounding box center [680, 90] width 16 height 16
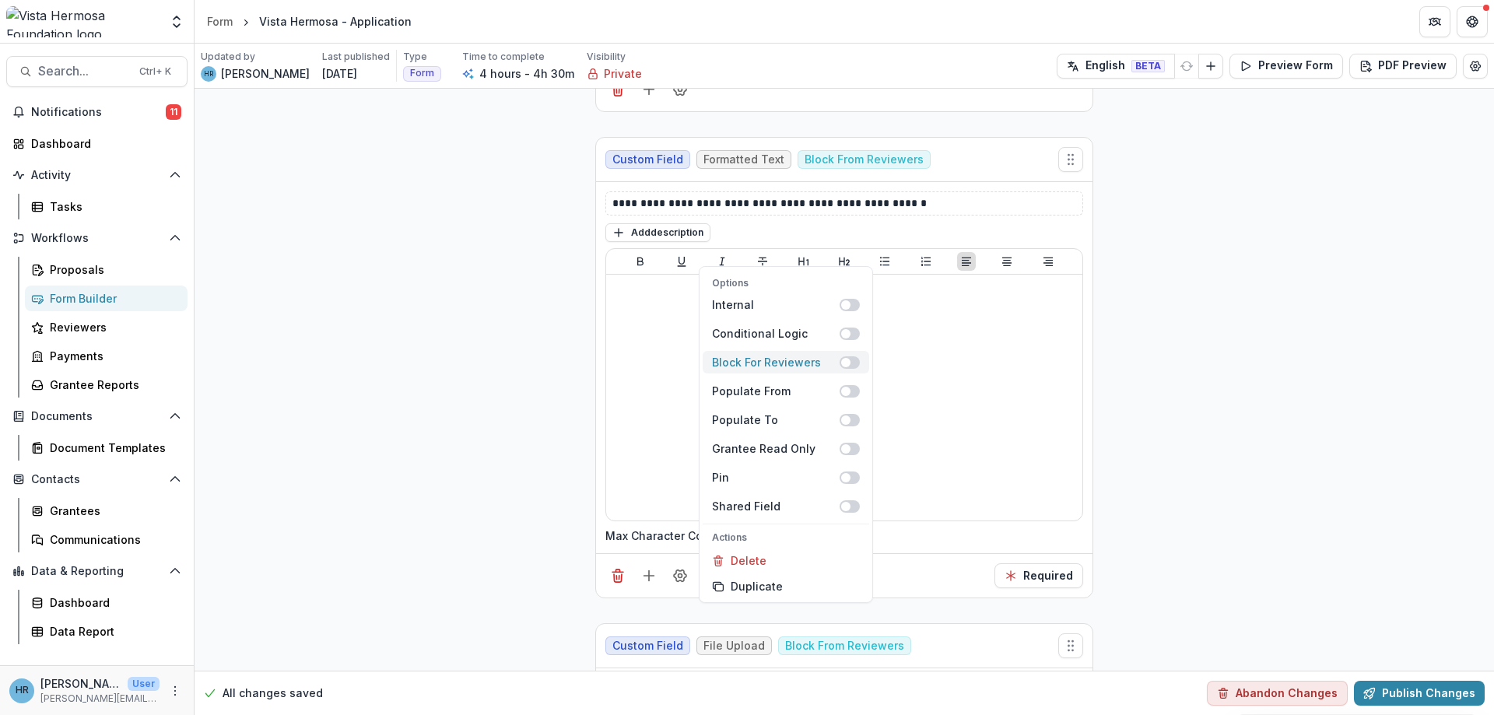
click at [841, 363] on span at bounding box center [849, 362] width 20 height 12
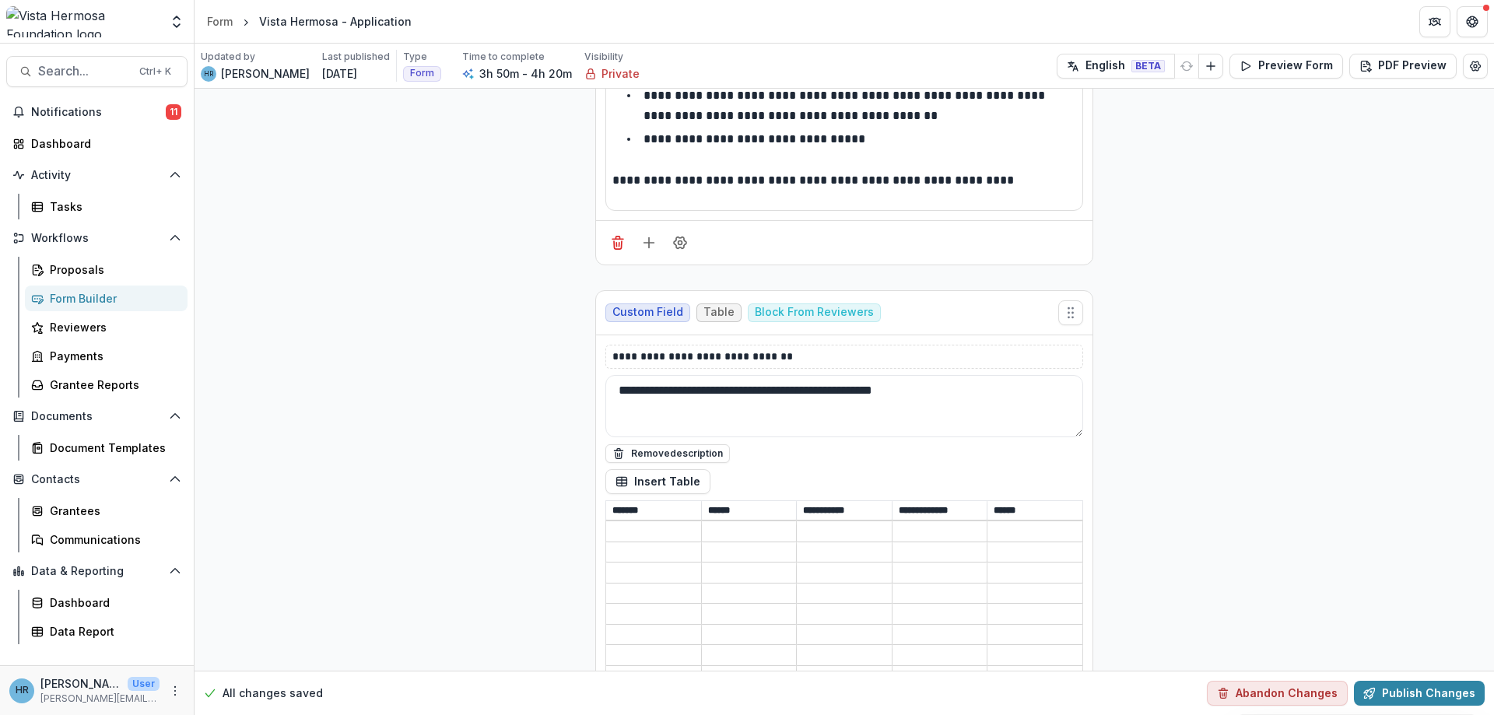
scroll to position [26188, 0]
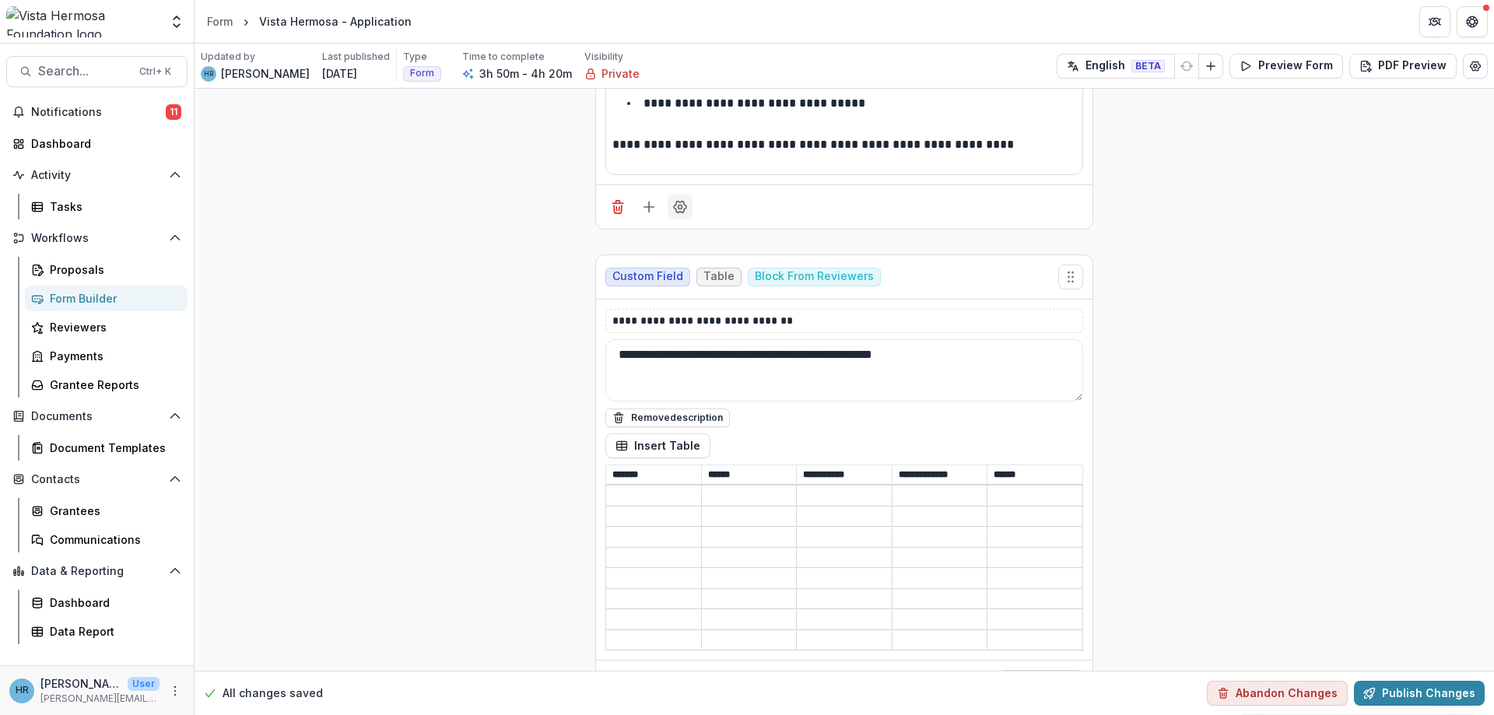
click at [681, 215] on icon "Field Settings" at bounding box center [680, 207] width 16 height 16
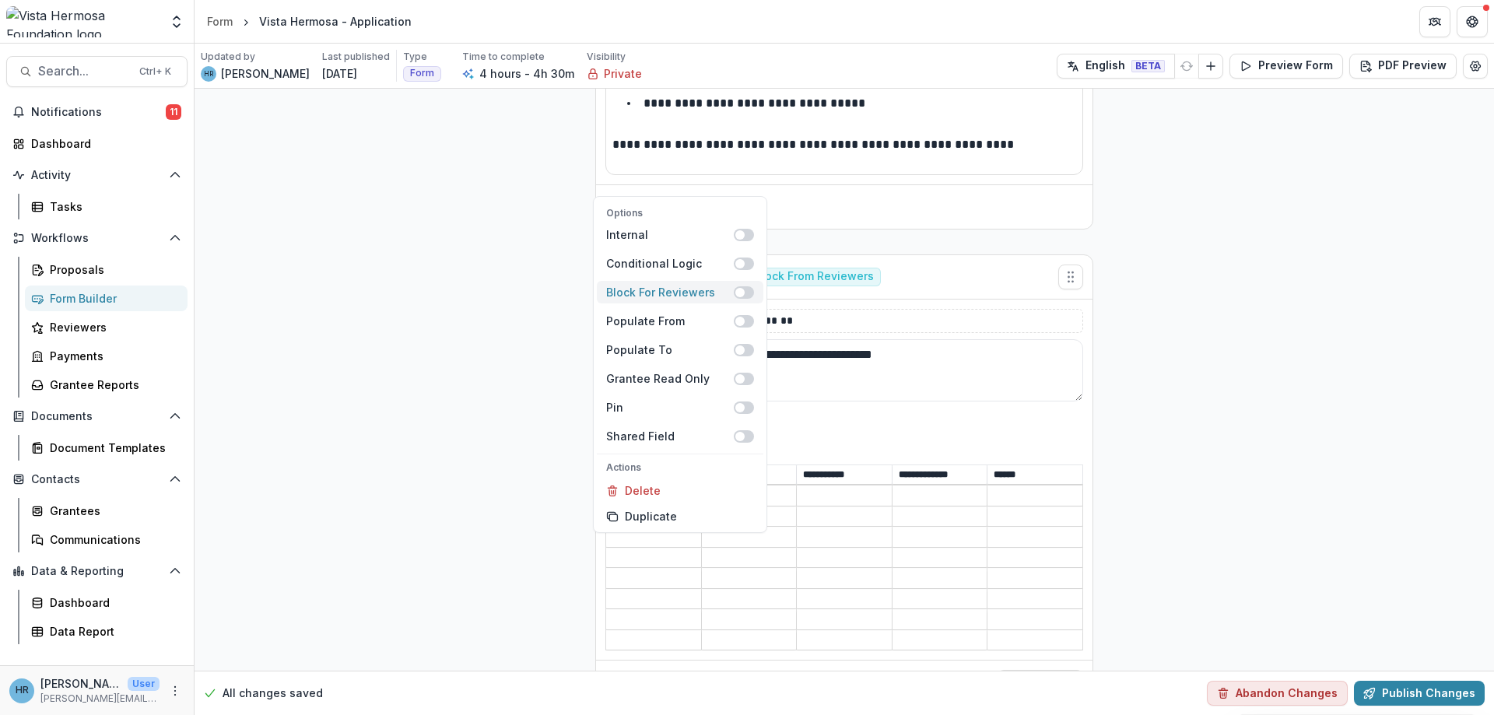
click at [737, 293] on span at bounding box center [739, 292] width 9 height 9
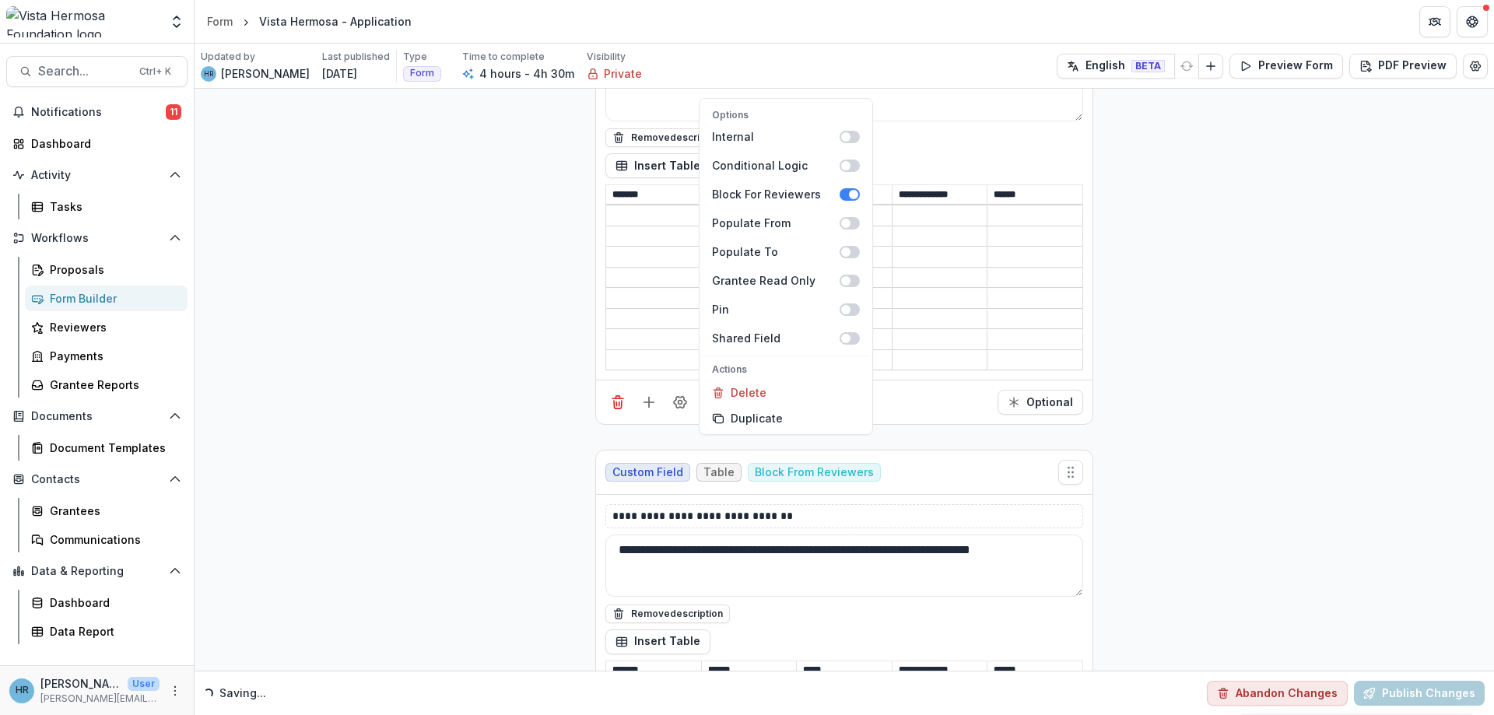
scroll to position [26841, 0]
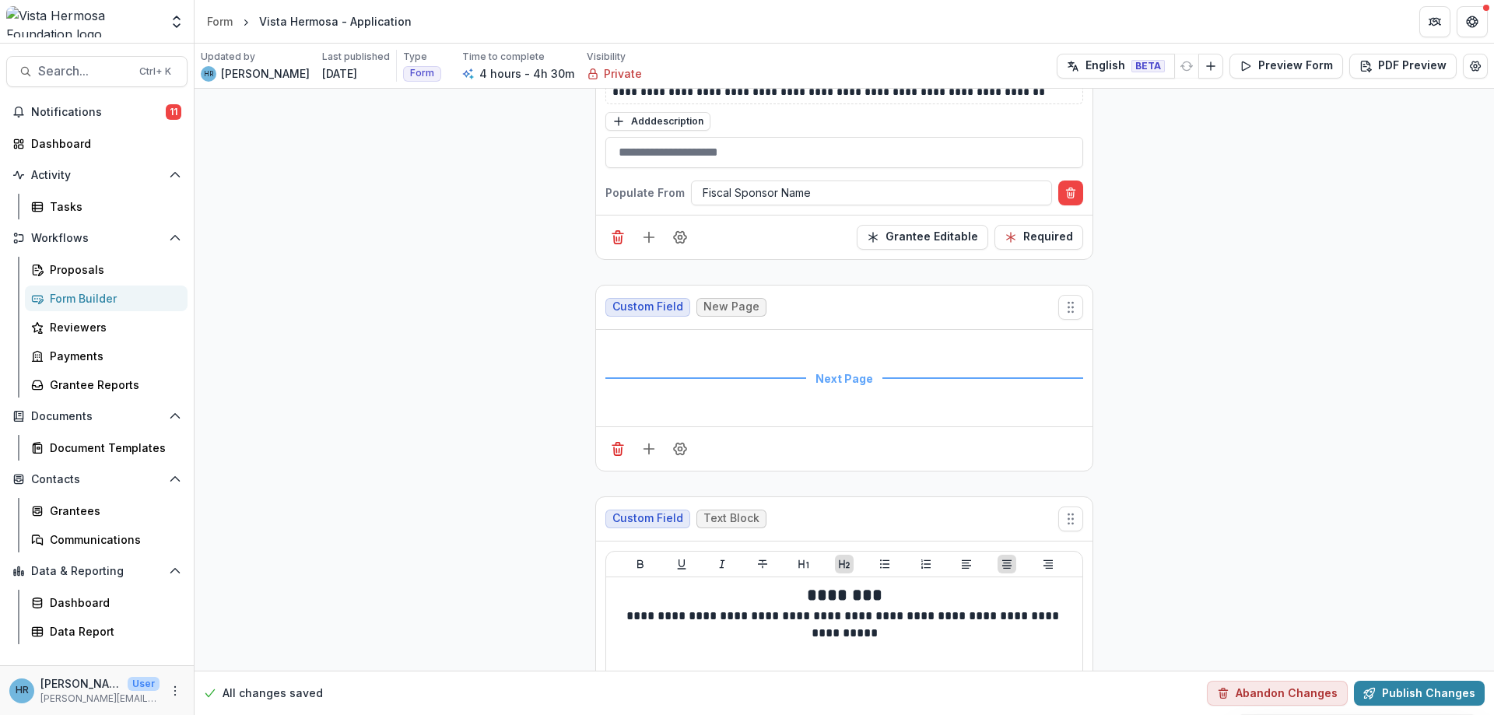
scroll to position [28615, 0]
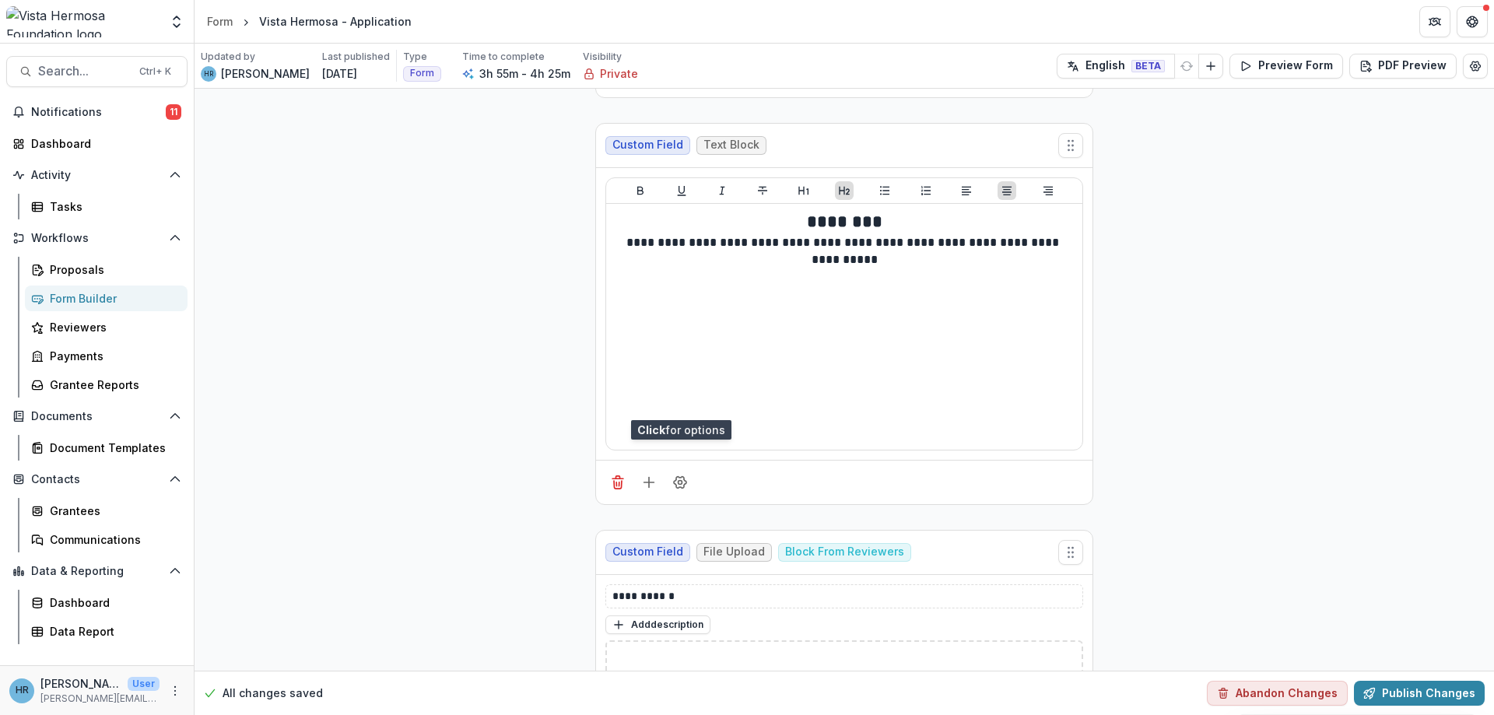
click at [685, 83] on icon "Field Settings" at bounding box center [680, 76] width 16 height 16
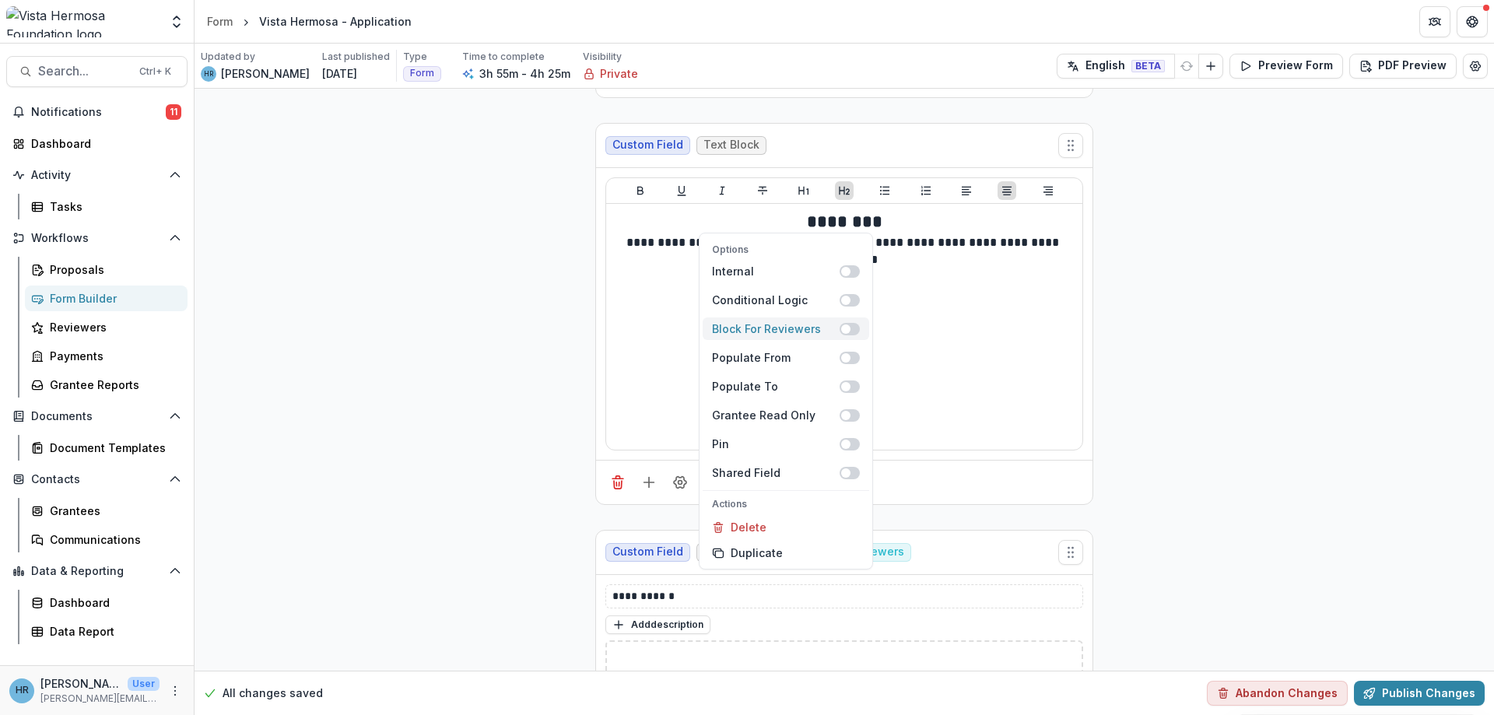
click at [850, 331] on span at bounding box center [849, 329] width 20 height 12
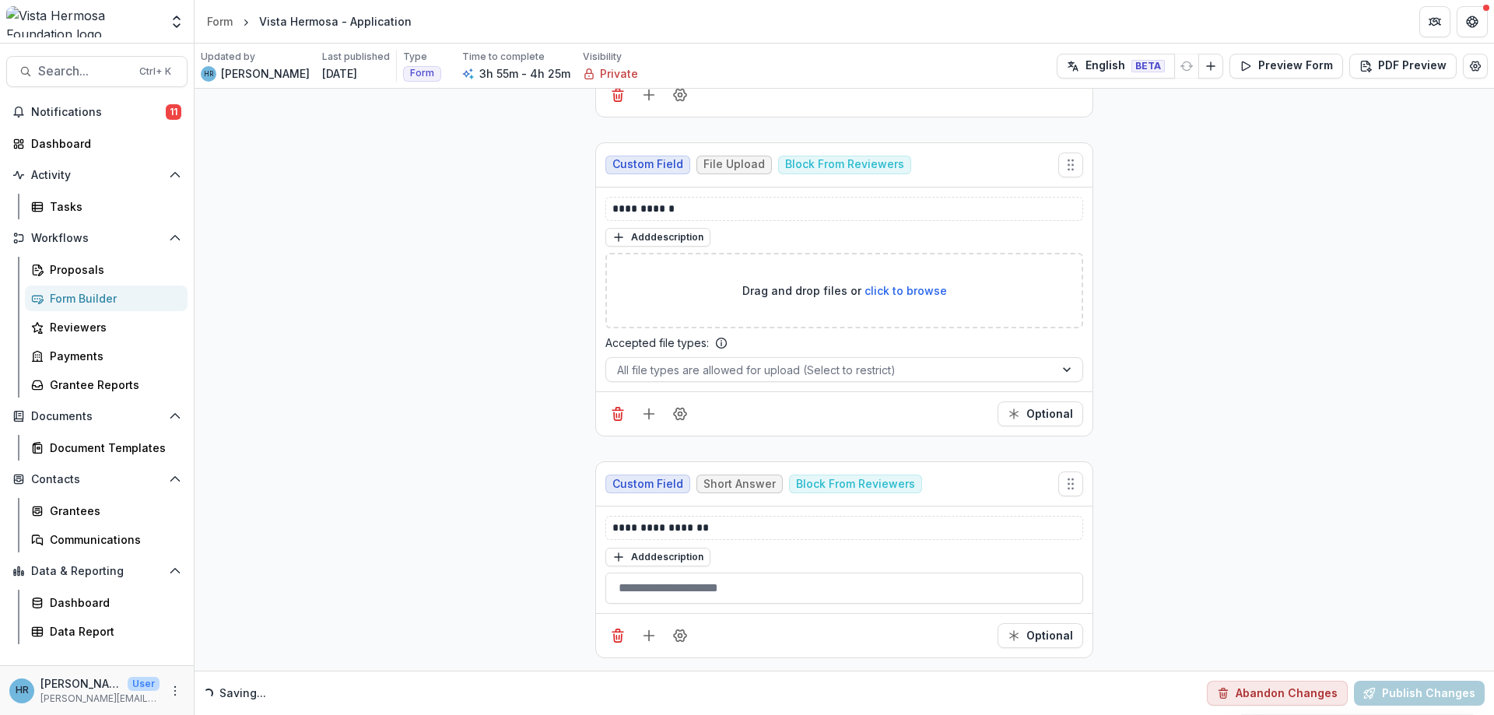
scroll to position [29082, 0]
click at [681, 96] on circle "Field Settings" at bounding box center [680, 95] width 4 height 4
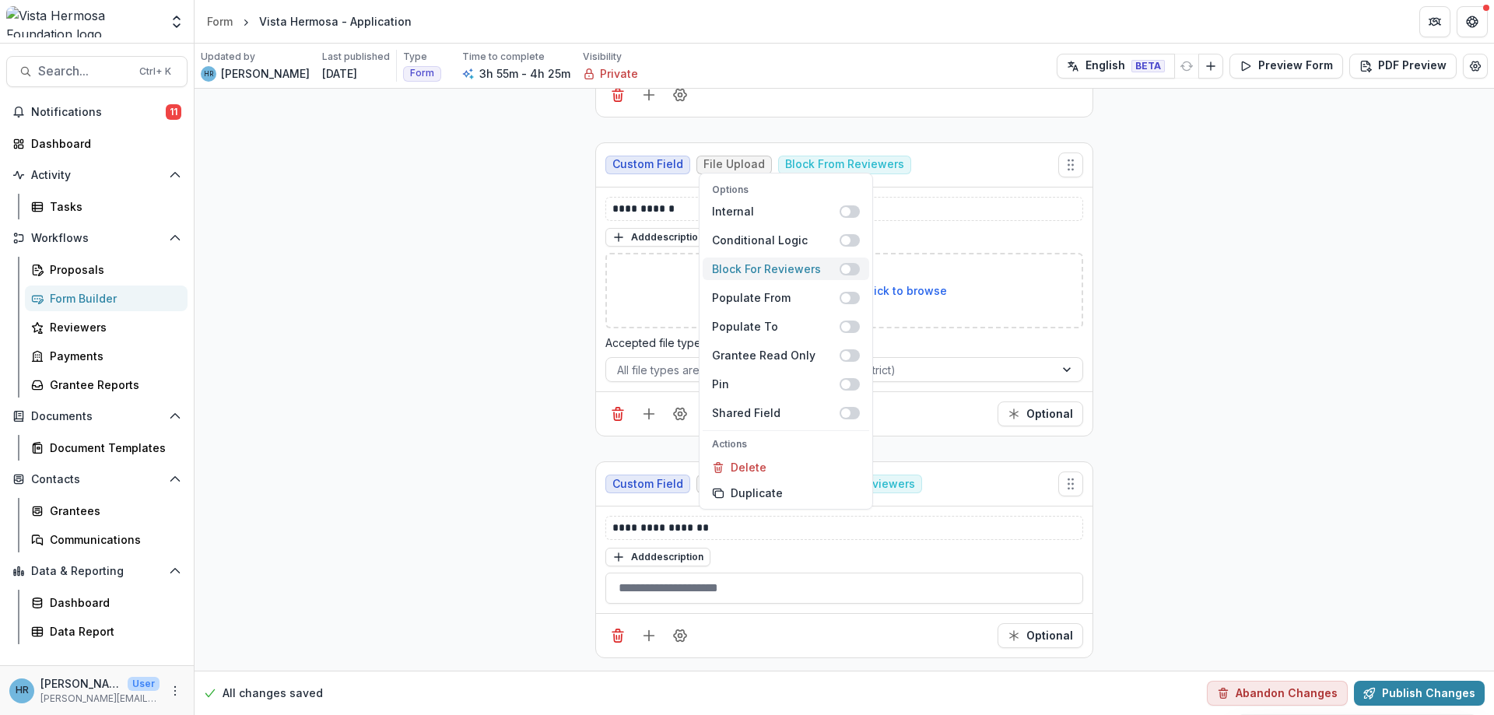
click at [850, 270] on span at bounding box center [845, 268] width 9 height 9
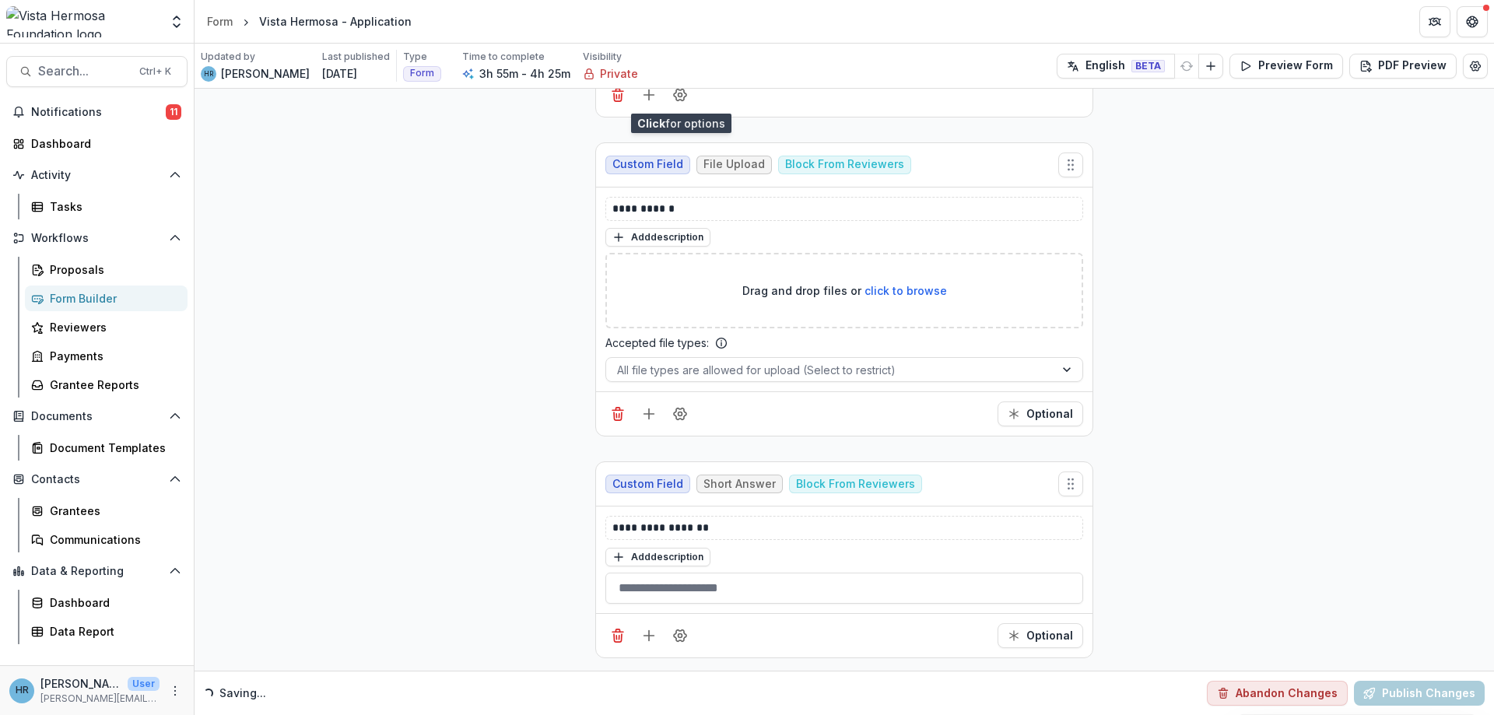
scroll to position [29328, 0]
click at [1410, 690] on button "Publish Changes" at bounding box center [1419, 693] width 131 height 25
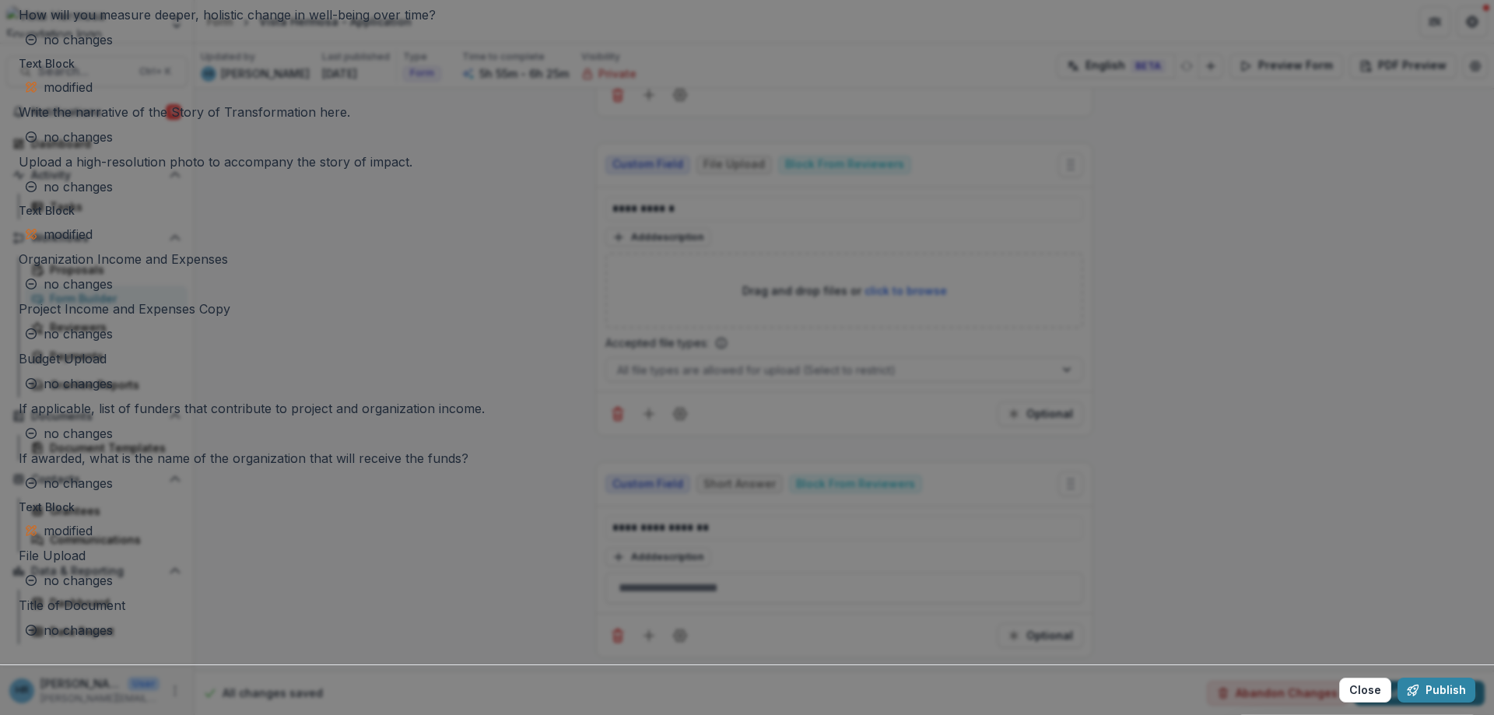
scroll to position [4644, 0]
click at [1397, 678] on button "Publish" at bounding box center [1436, 690] width 78 height 25
